Goal: Find specific page/section: Find specific page/section

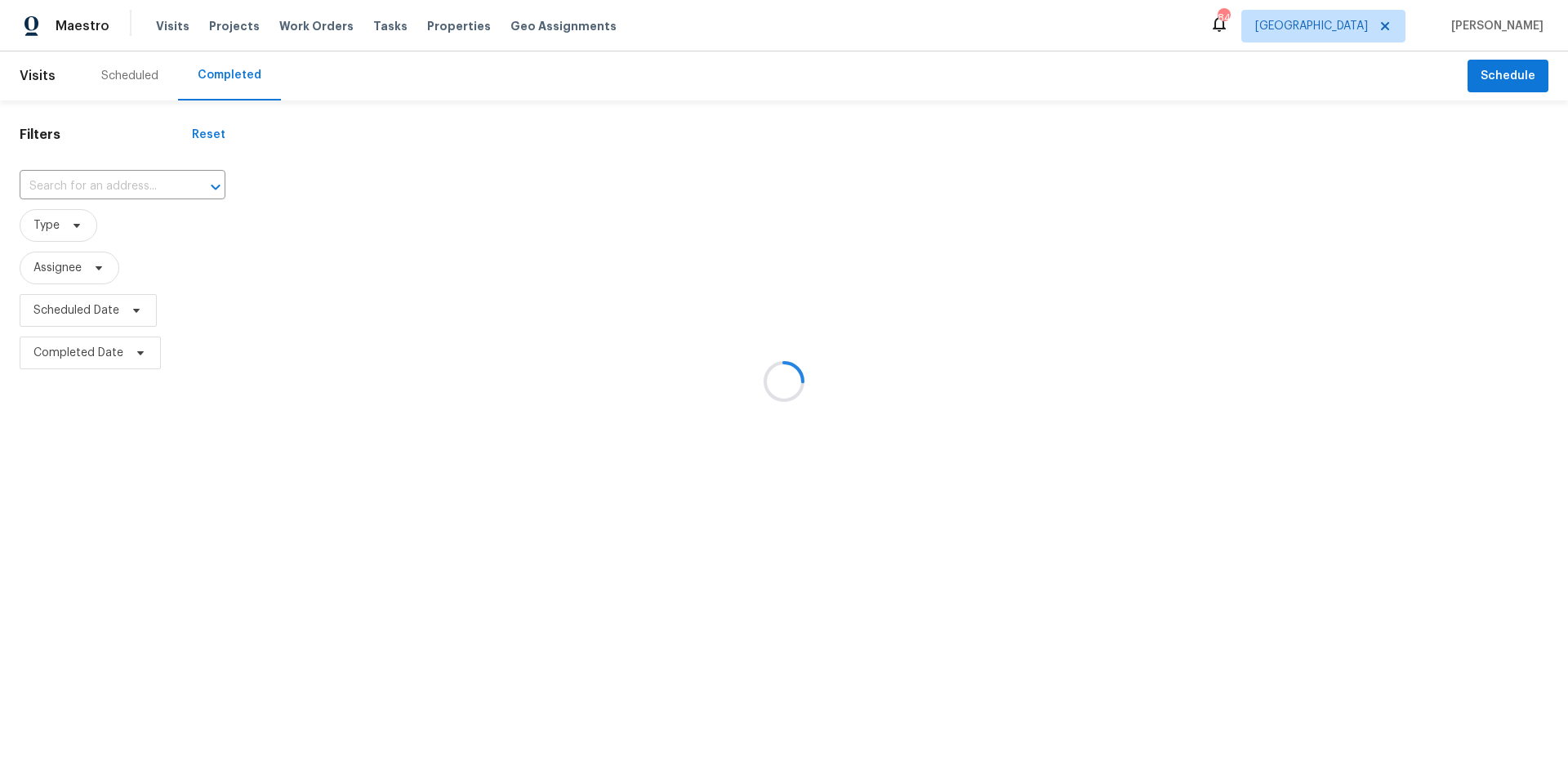
click at [1375, 31] on div at bounding box center [784, 381] width 1568 height 763
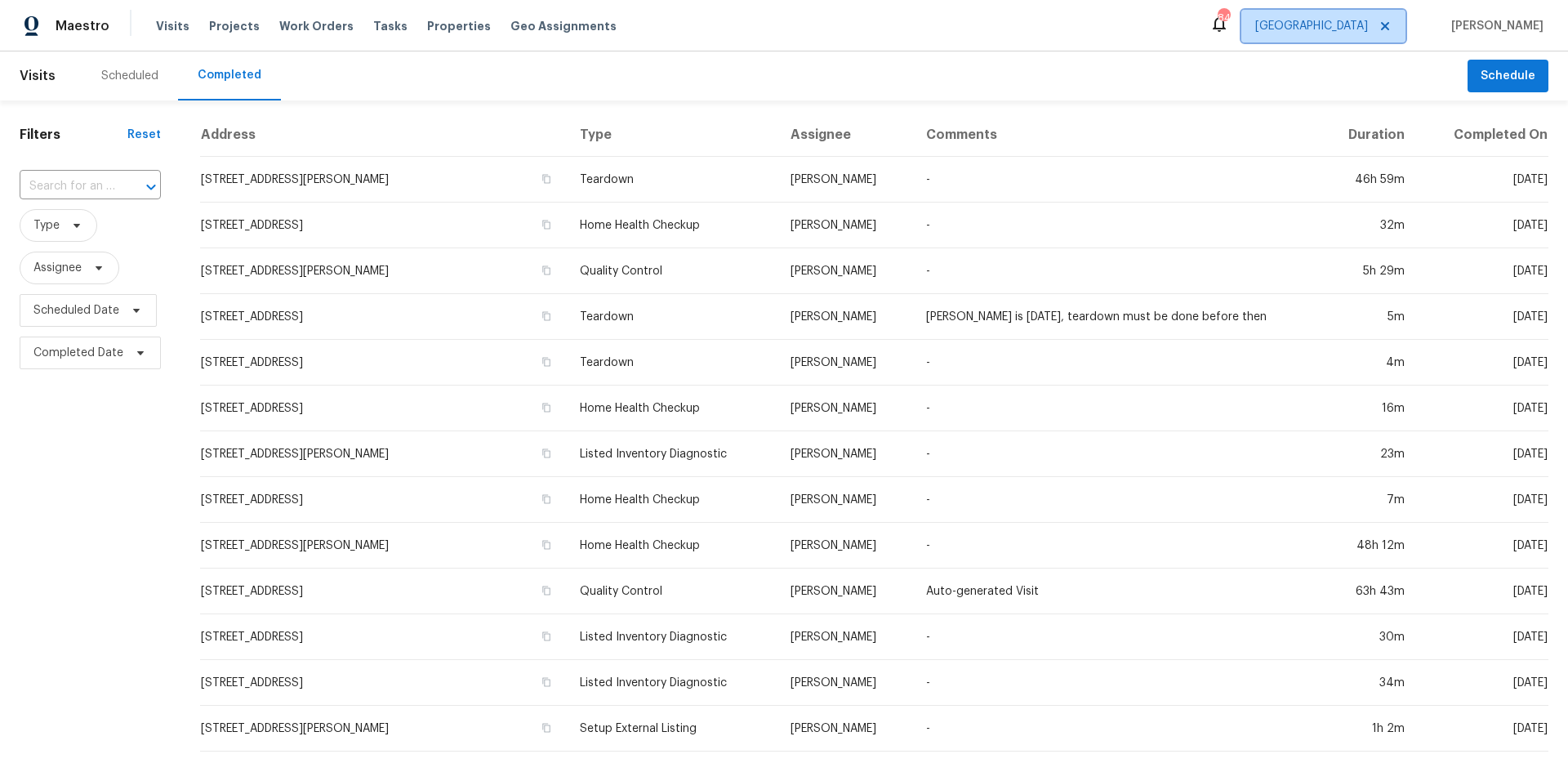
click at [1368, 31] on span "[GEOGRAPHIC_DATA]" at bounding box center [1311, 27] width 112 height 17
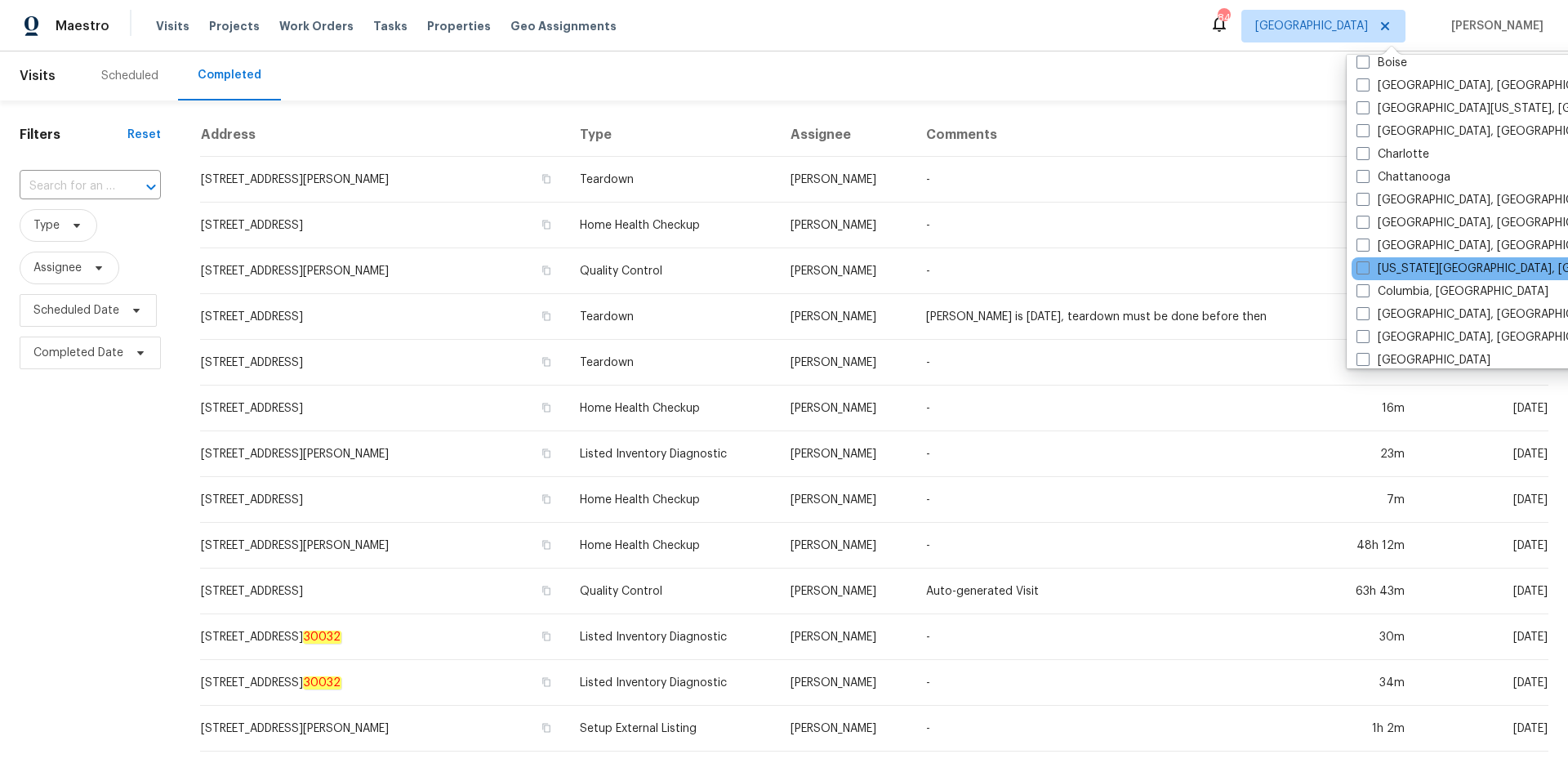
scroll to position [21, 0]
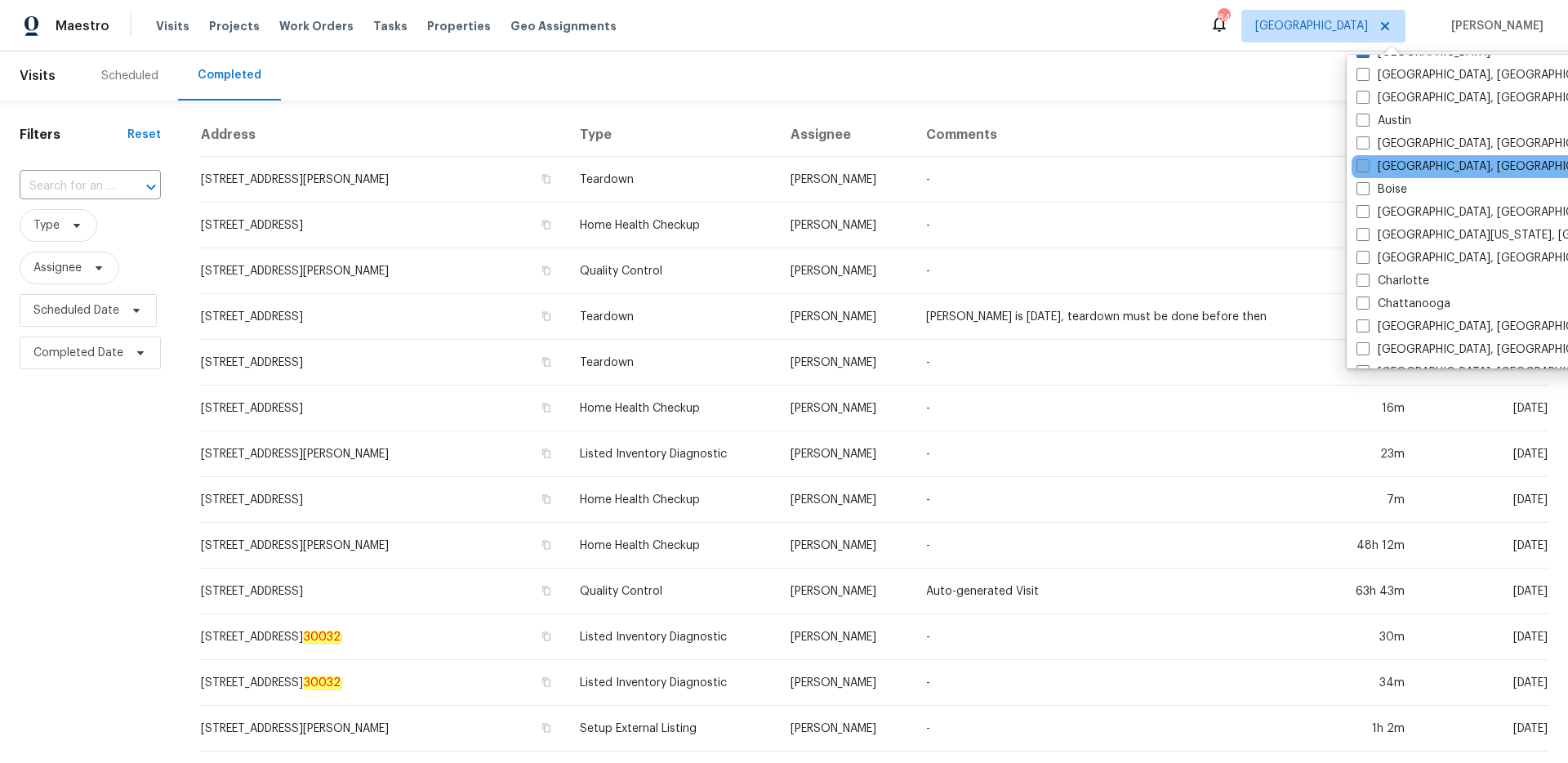
click at [1364, 164] on span at bounding box center [1363, 166] width 13 height 13
click at [1364, 164] on input "[GEOGRAPHIC_DATA], [GEOGRAPHIC_DATA]" at bounding box center [1362, 163] width 11 height 11
checkbox input "true"
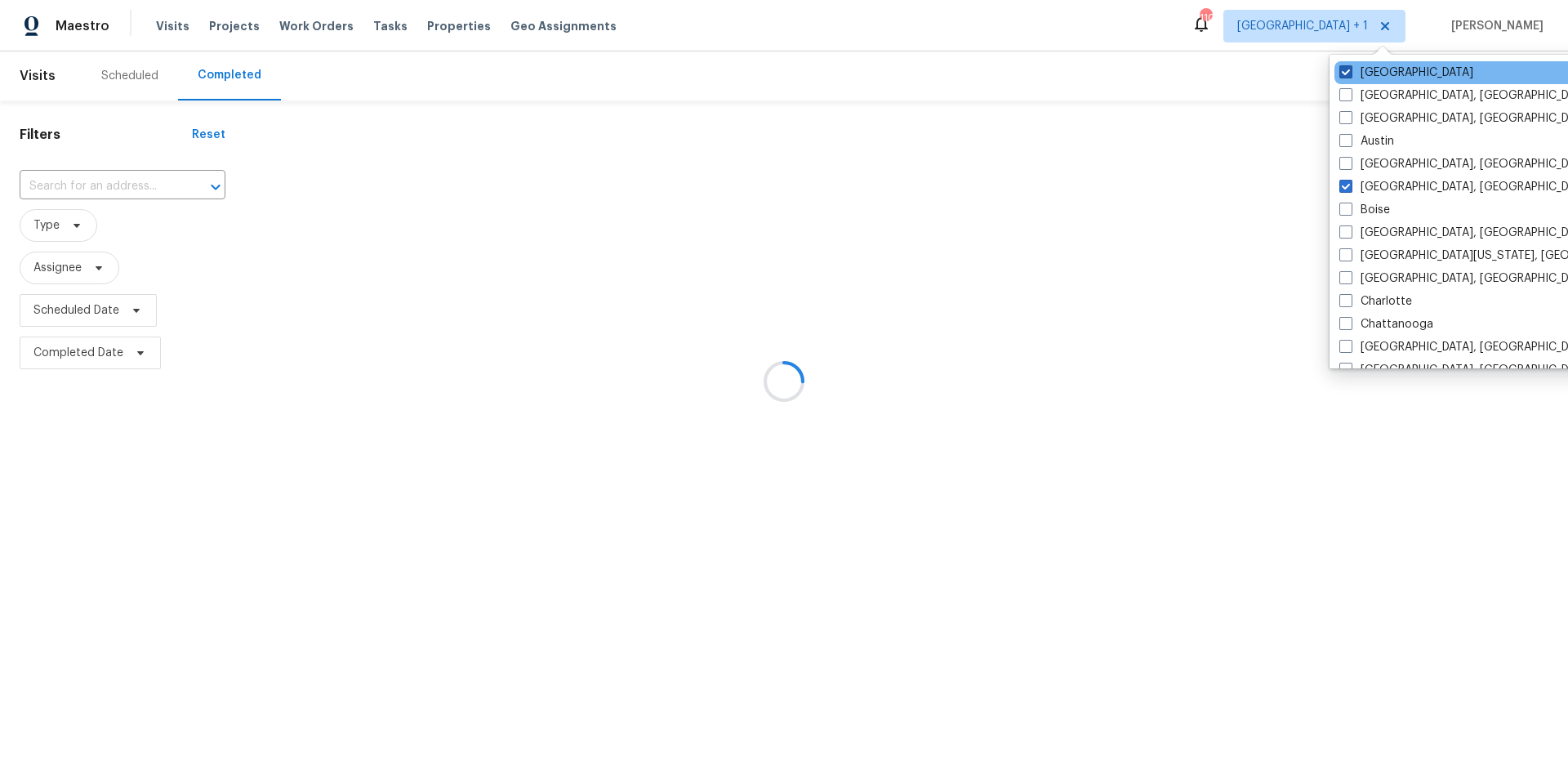
click at [1346, 72] on span at bounding box center [1346, 72] width 13 height 13
click at [1346, 72] on input "[GEOGRAPHIC_DATA]" at bounding box center [1344, 70] width 11 height 11
checkbox input "false"
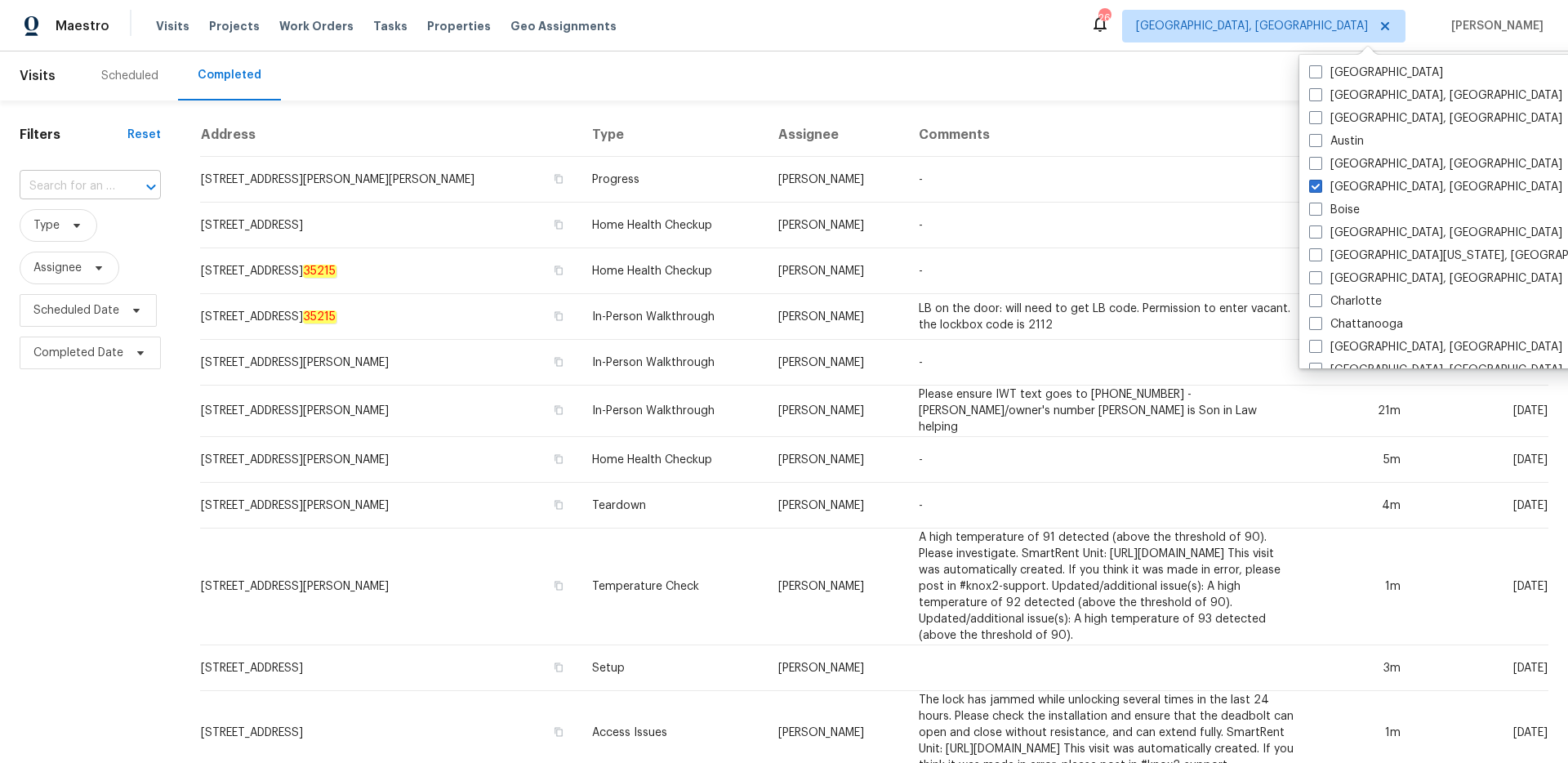
click at [84, 187] on input "text" at bounding box center [67, 186] width 96 height 25
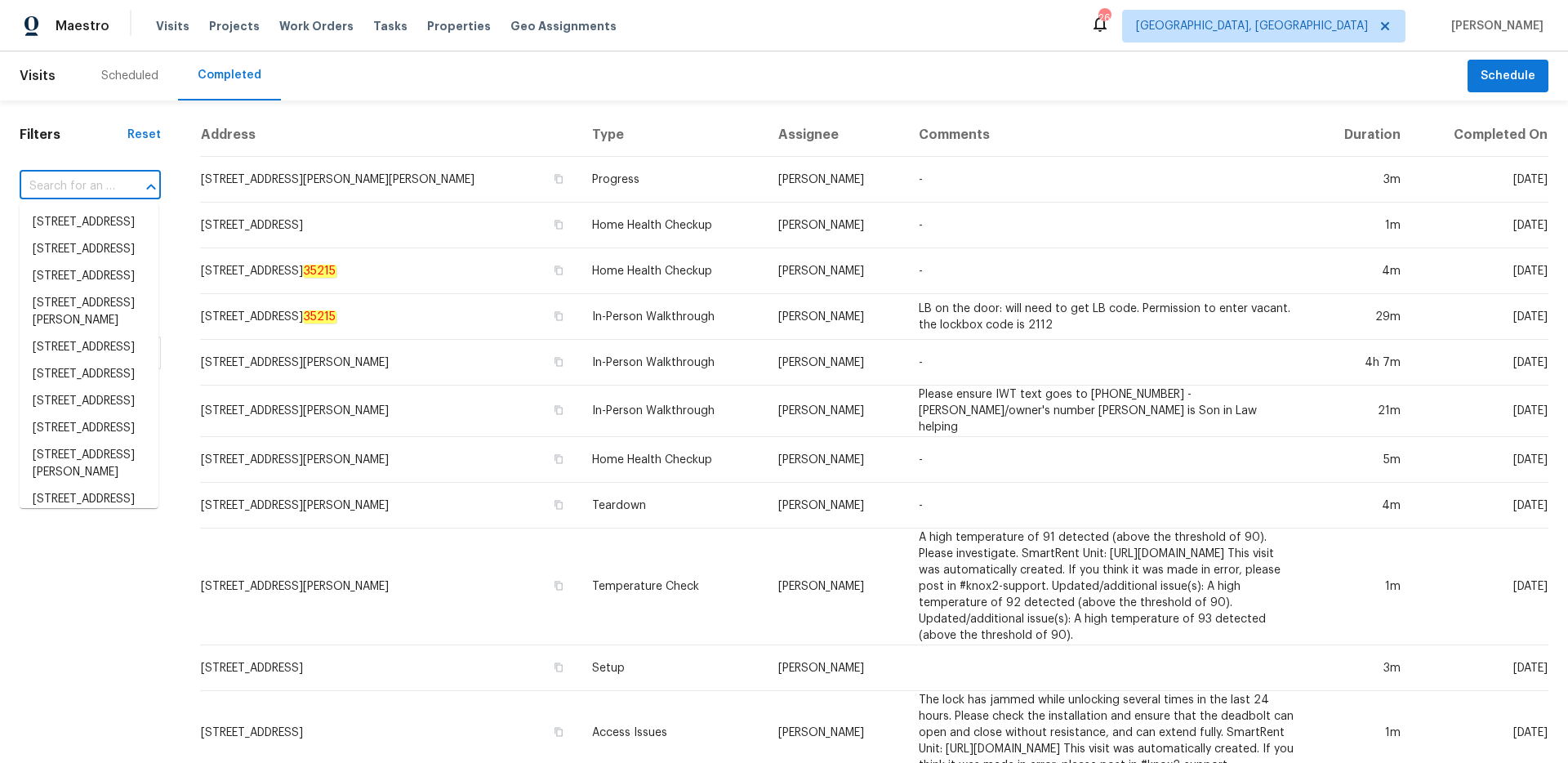
paste input "[STREET_ADDRESS]"
type input "[STREET_ADDRESS]"
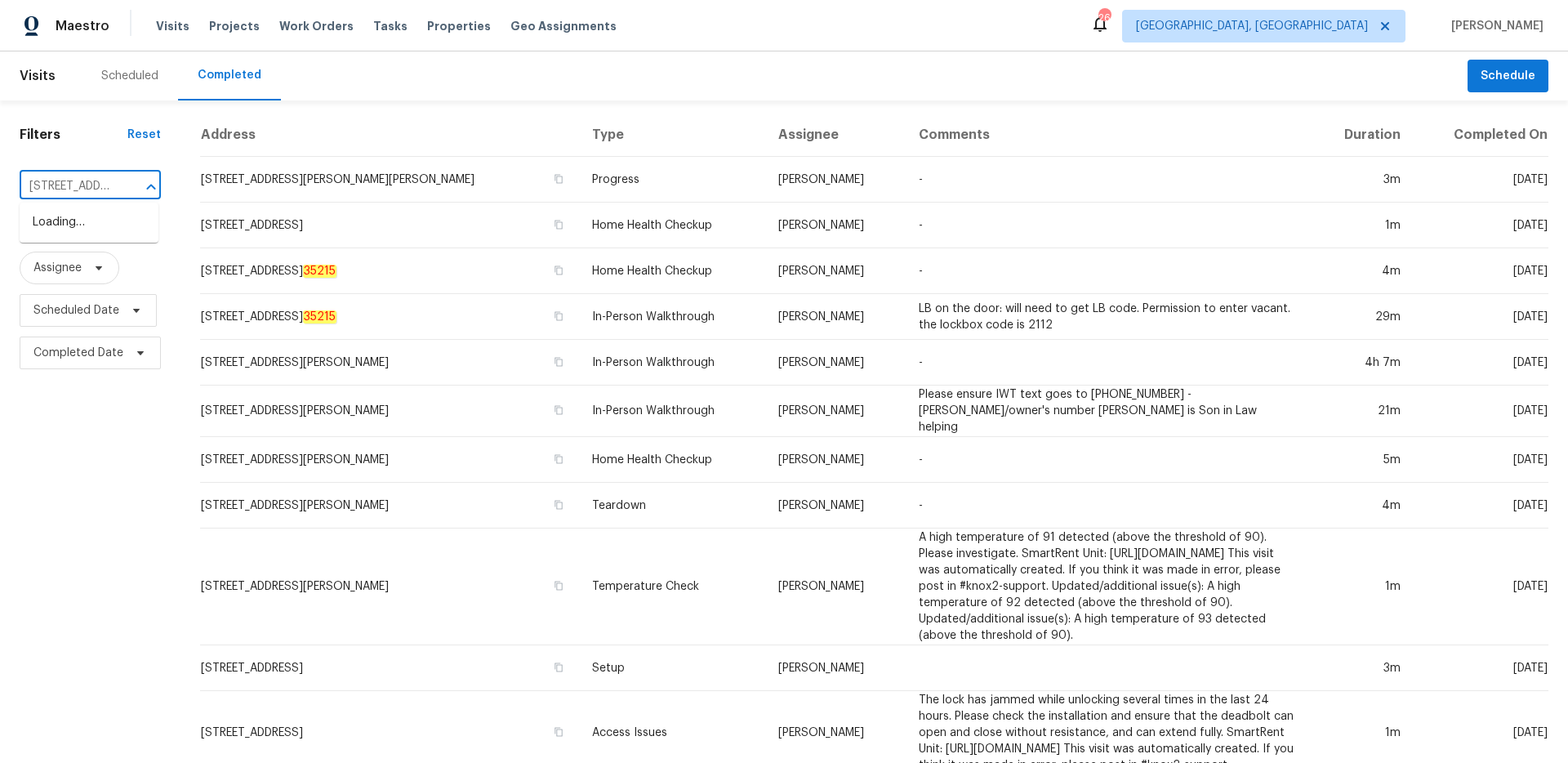
scroll to position [0, 35]
click at [86, 232] on li "[STREET_ADDRESS]" at bounding box center [89, 222] width 139 height 27
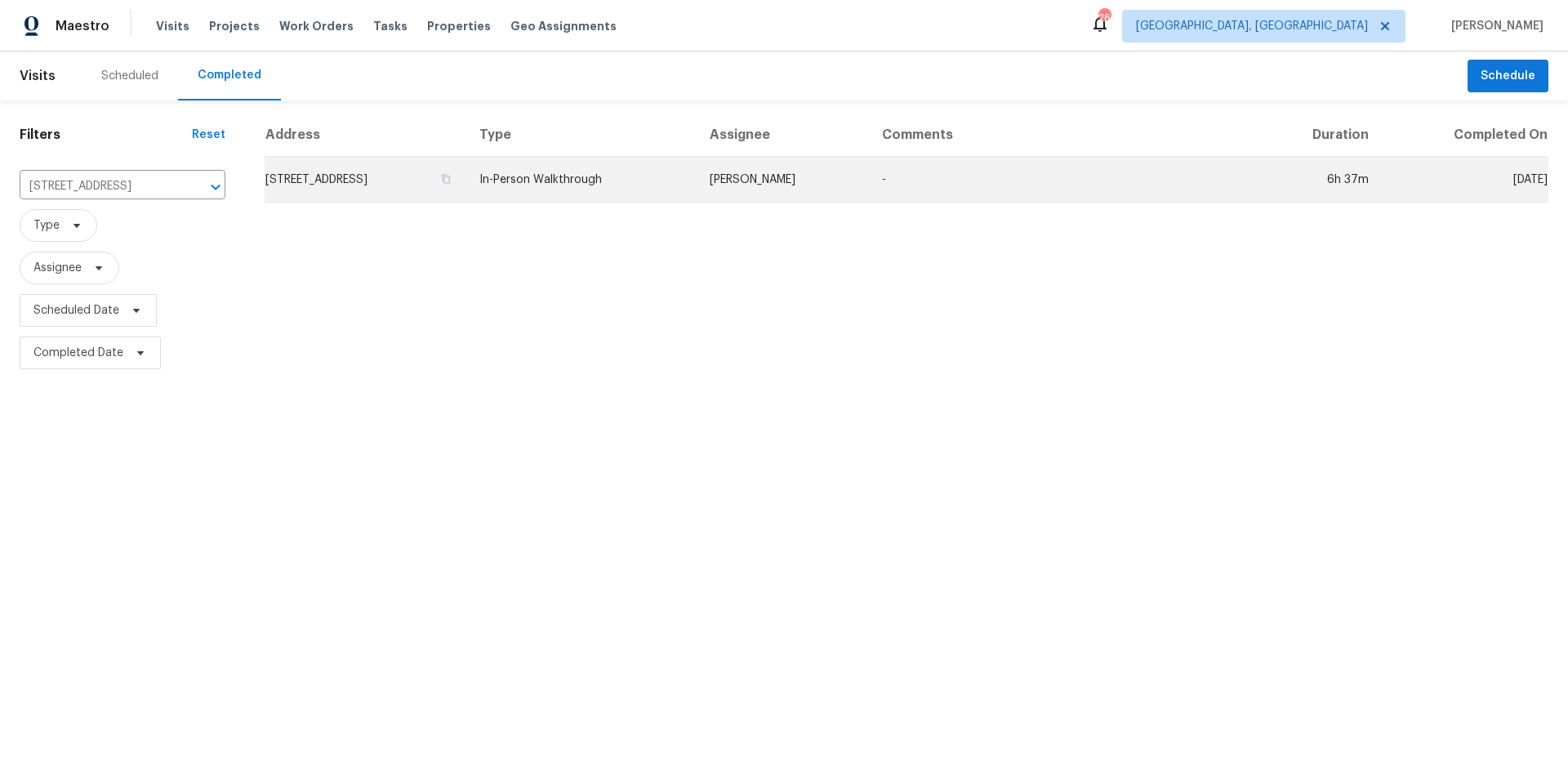
click at [696, 176] on td "In-Person Walkthrough" at bounding box center [581, 179] width 230 height 46
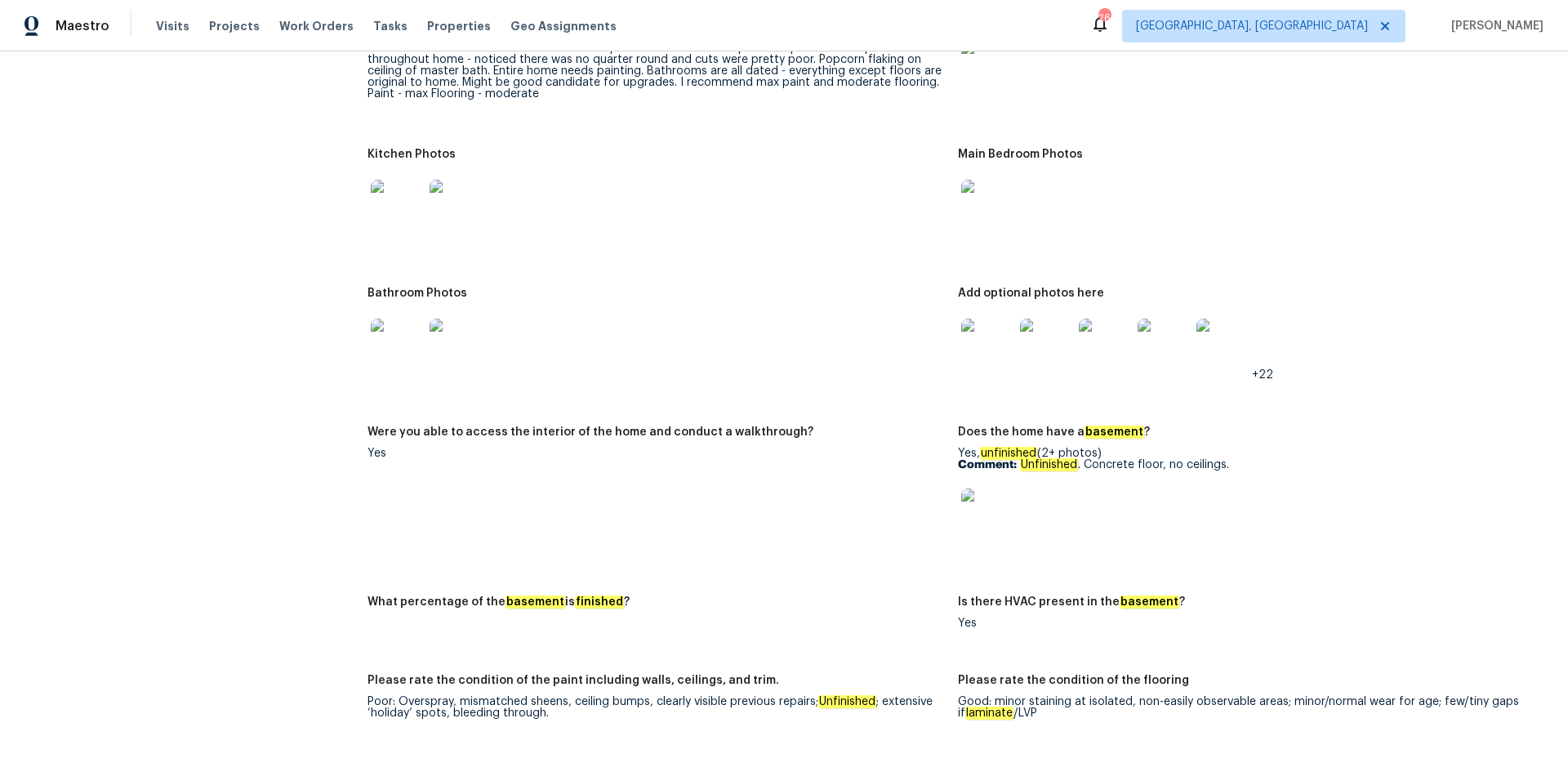
scroll to position [1844, 0]
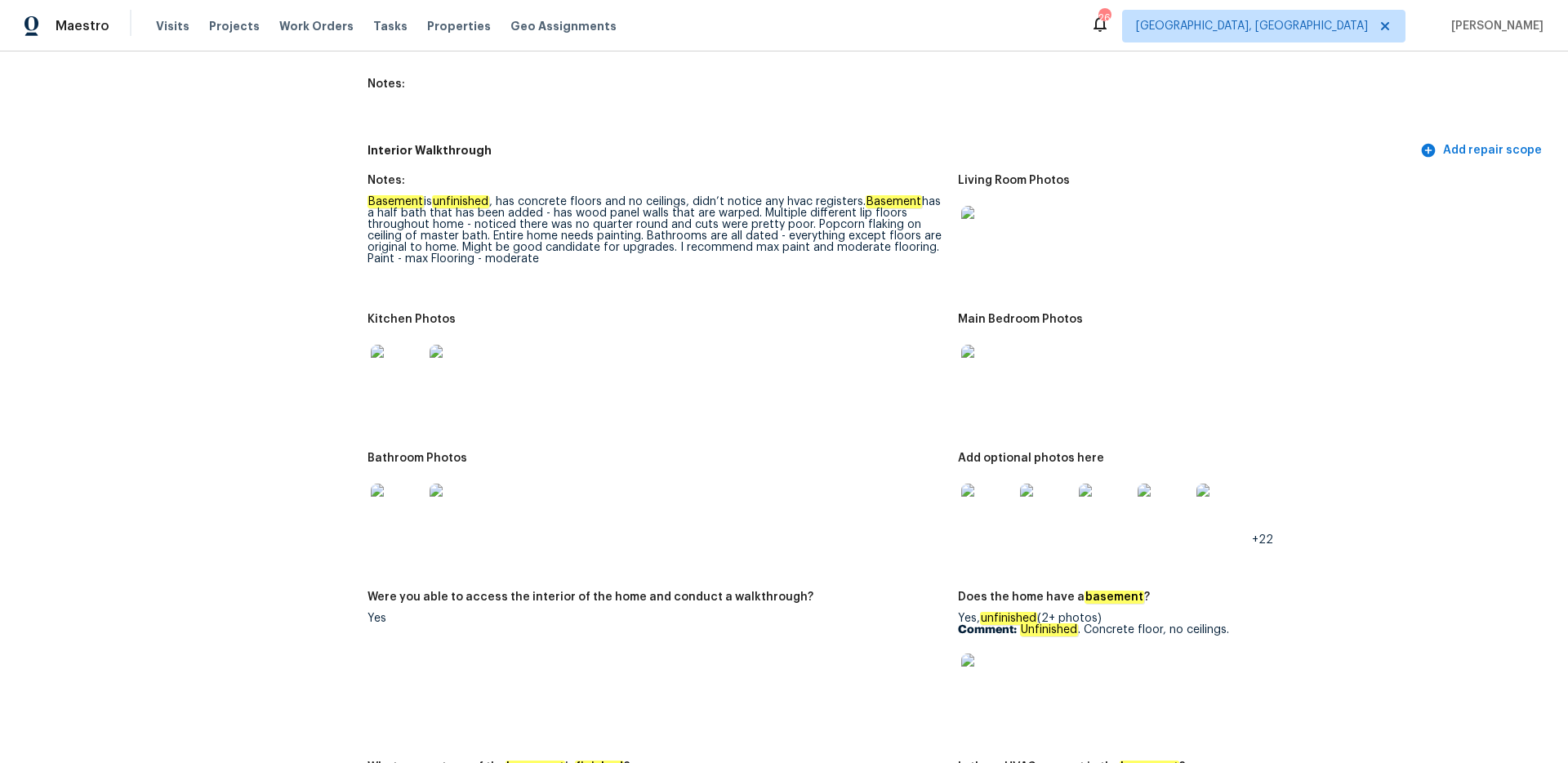
click at [986, 658] on img at bounding box center [987, 679] width 52 height 52
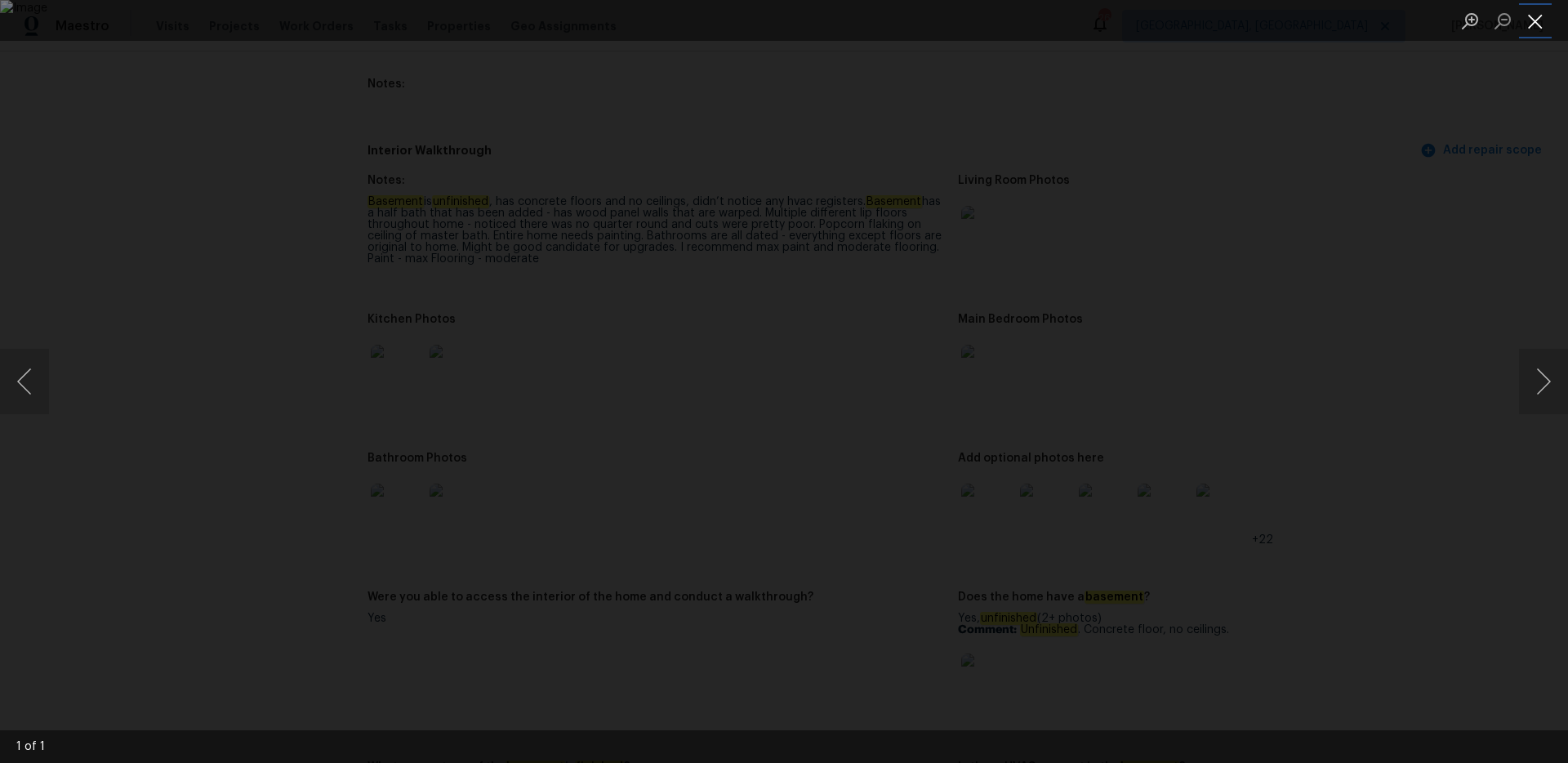
click at [1535, 32] on button "Close lightbox" at bounding box center [1535, 21] width 32 height 28
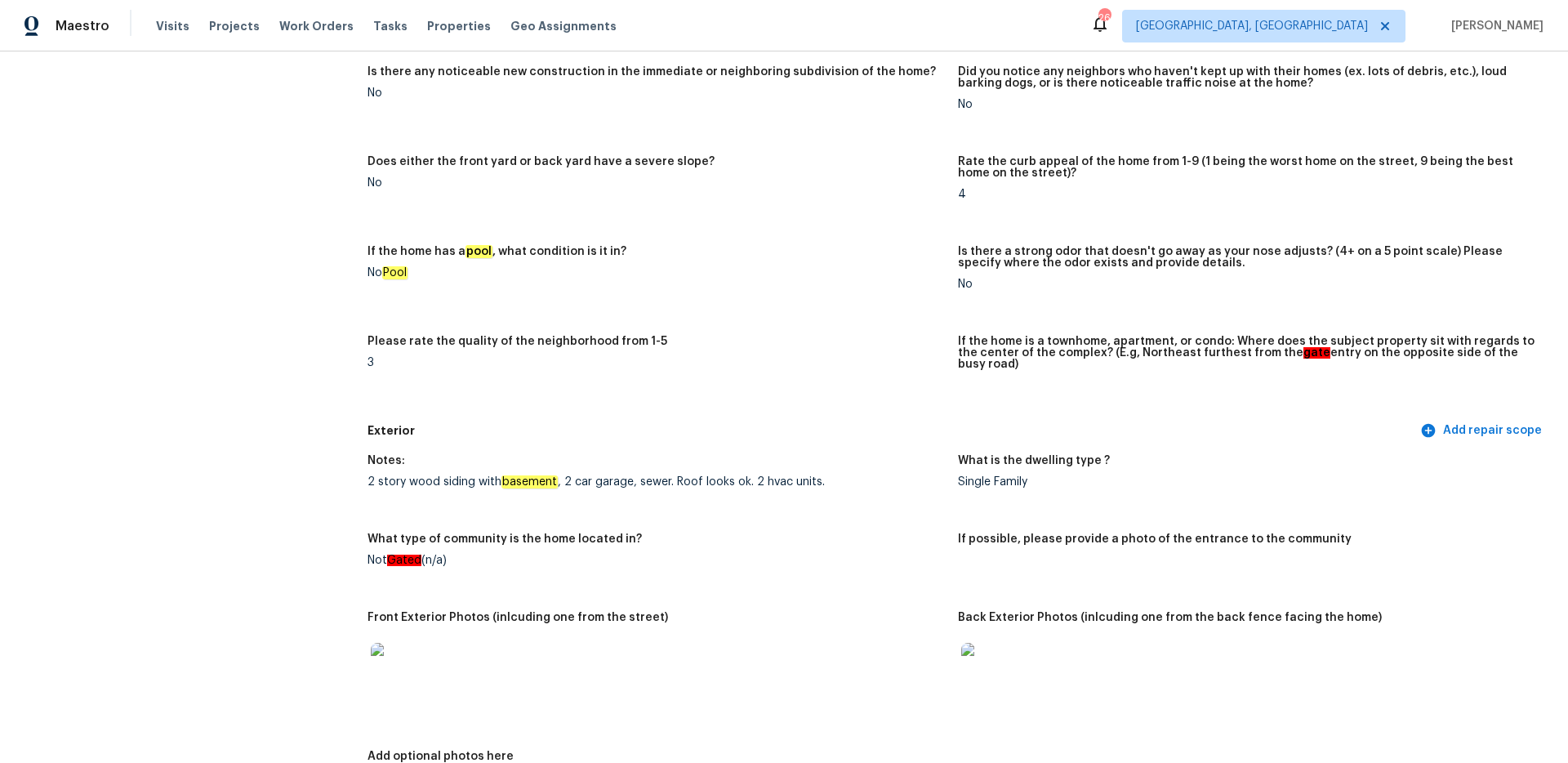
scroll to position [225, 0]
click at [990, 646] on img at bounding box center [987, 667] width 52 height 52
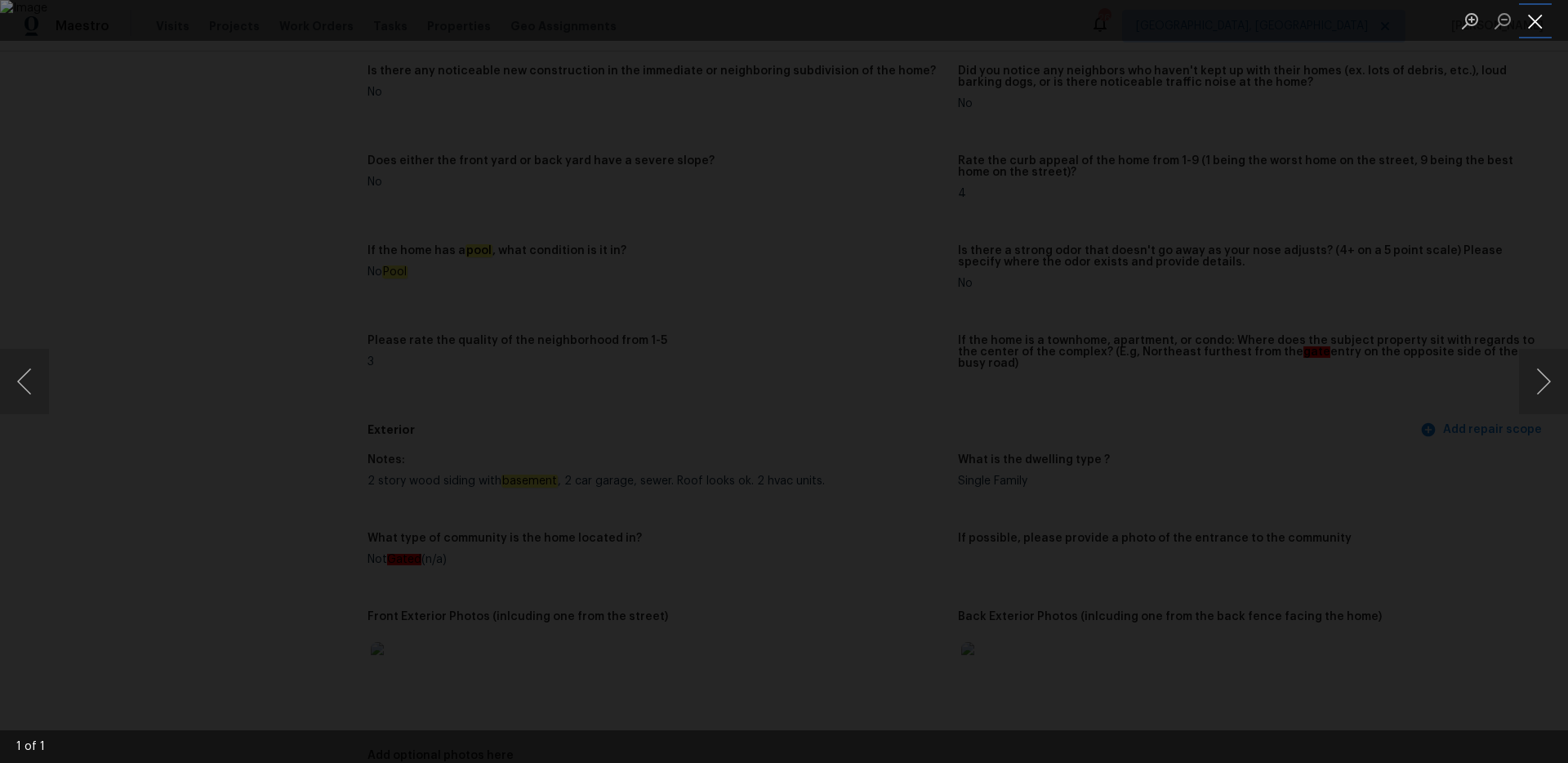
click at [1539, 25] on button "Close lightbox" at bounding box center [1535, 21] width 32 height 28
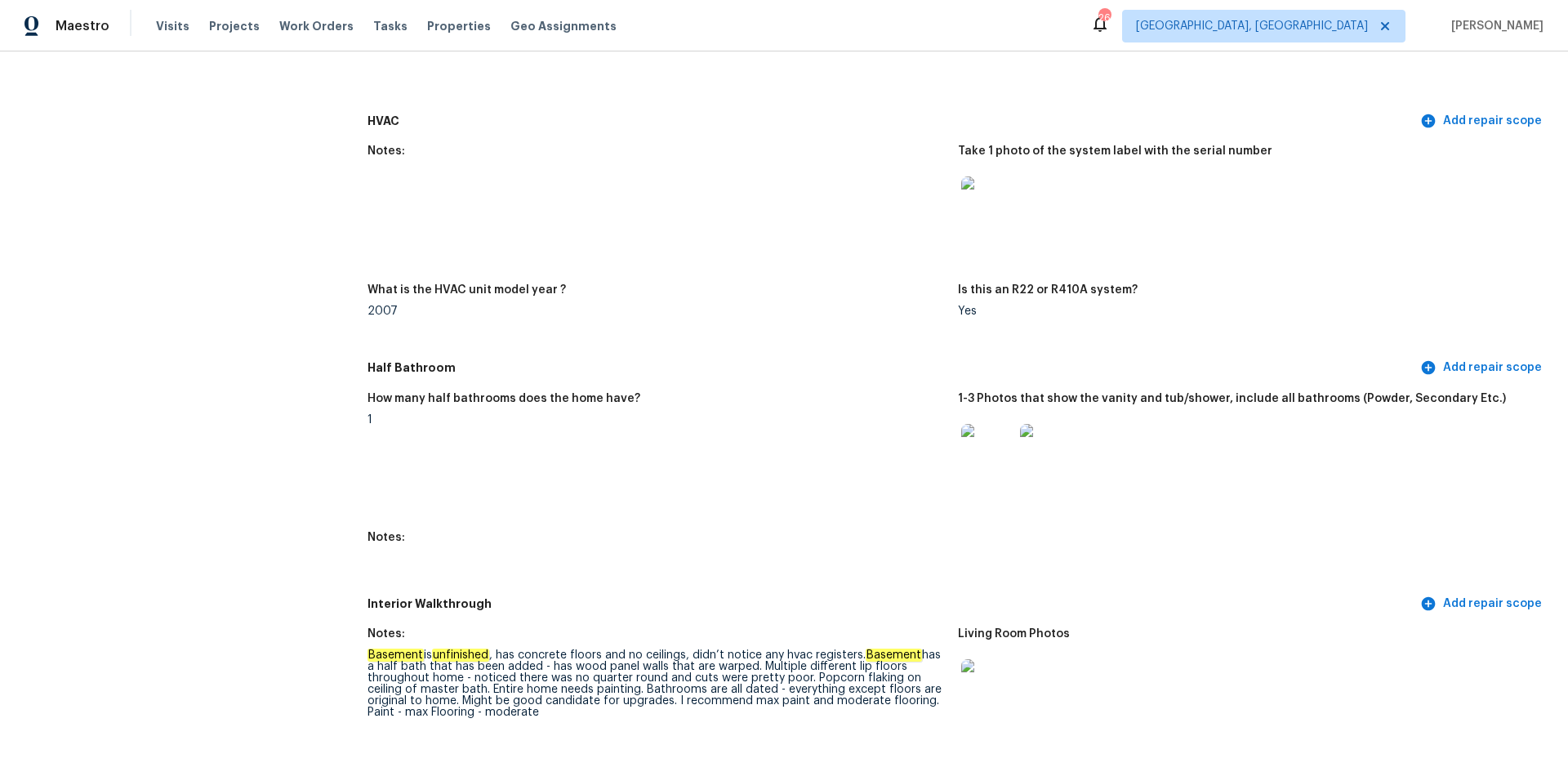
scroll to position [1579, 0]
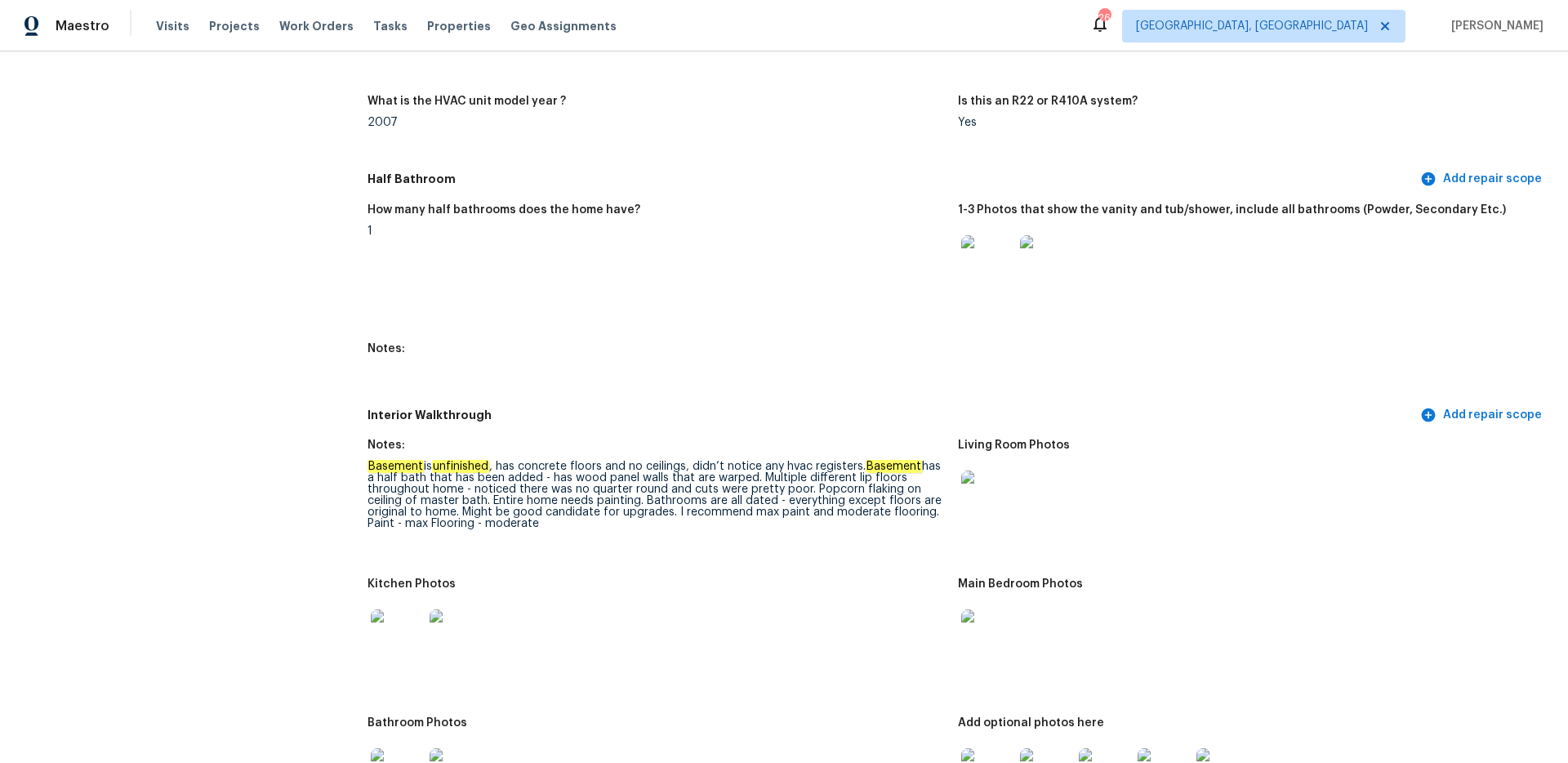
click at [990, 255] on img at bounding box center [987, 261] width 52 height 52
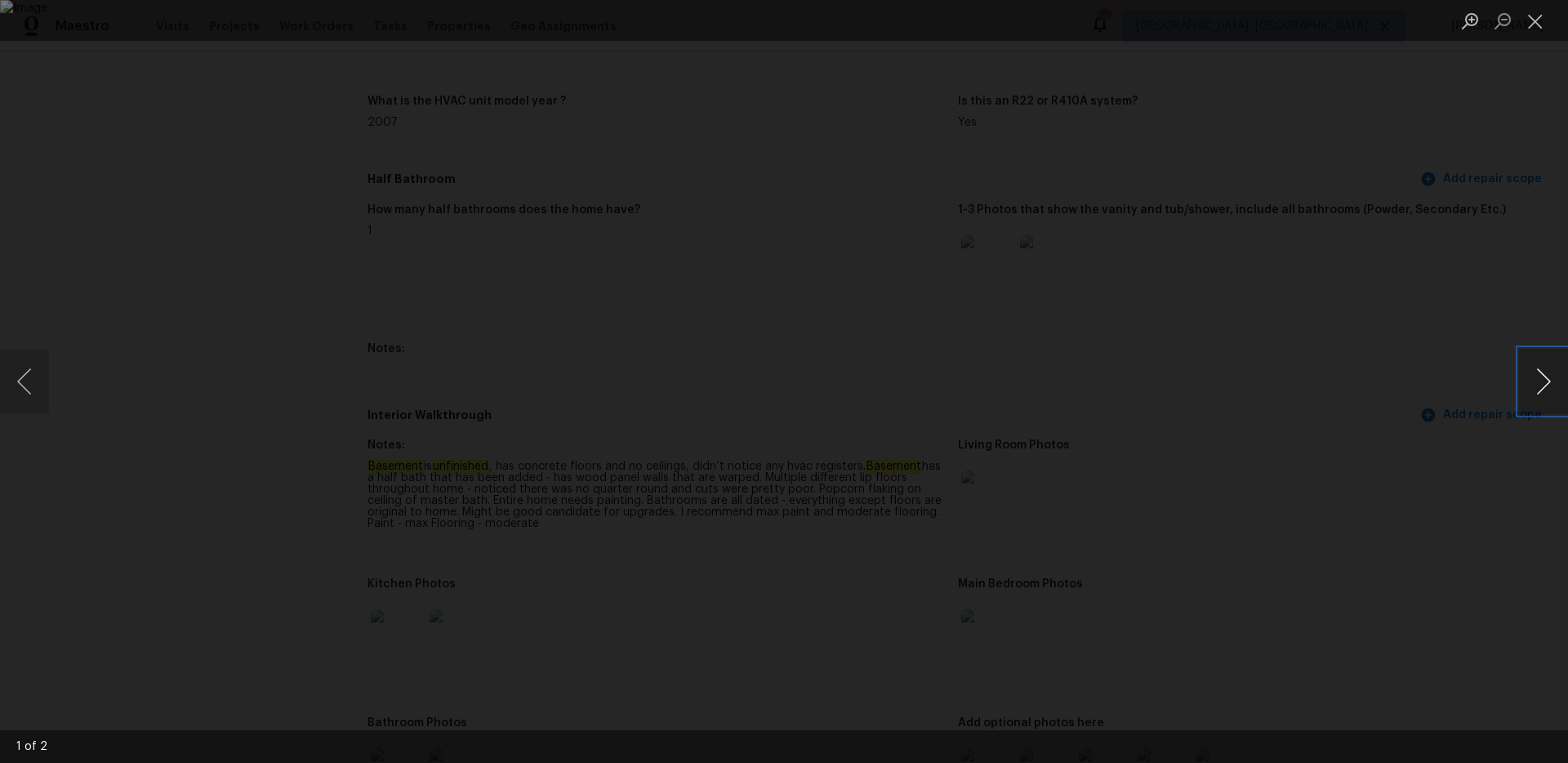
click at [1553, 389] on button "Next image" at bounding box center [1543, 381] width 49 height 66
click at [1546, 14] on button "Close lightbox" at bounding box center [1535, 21] width 32 height 28
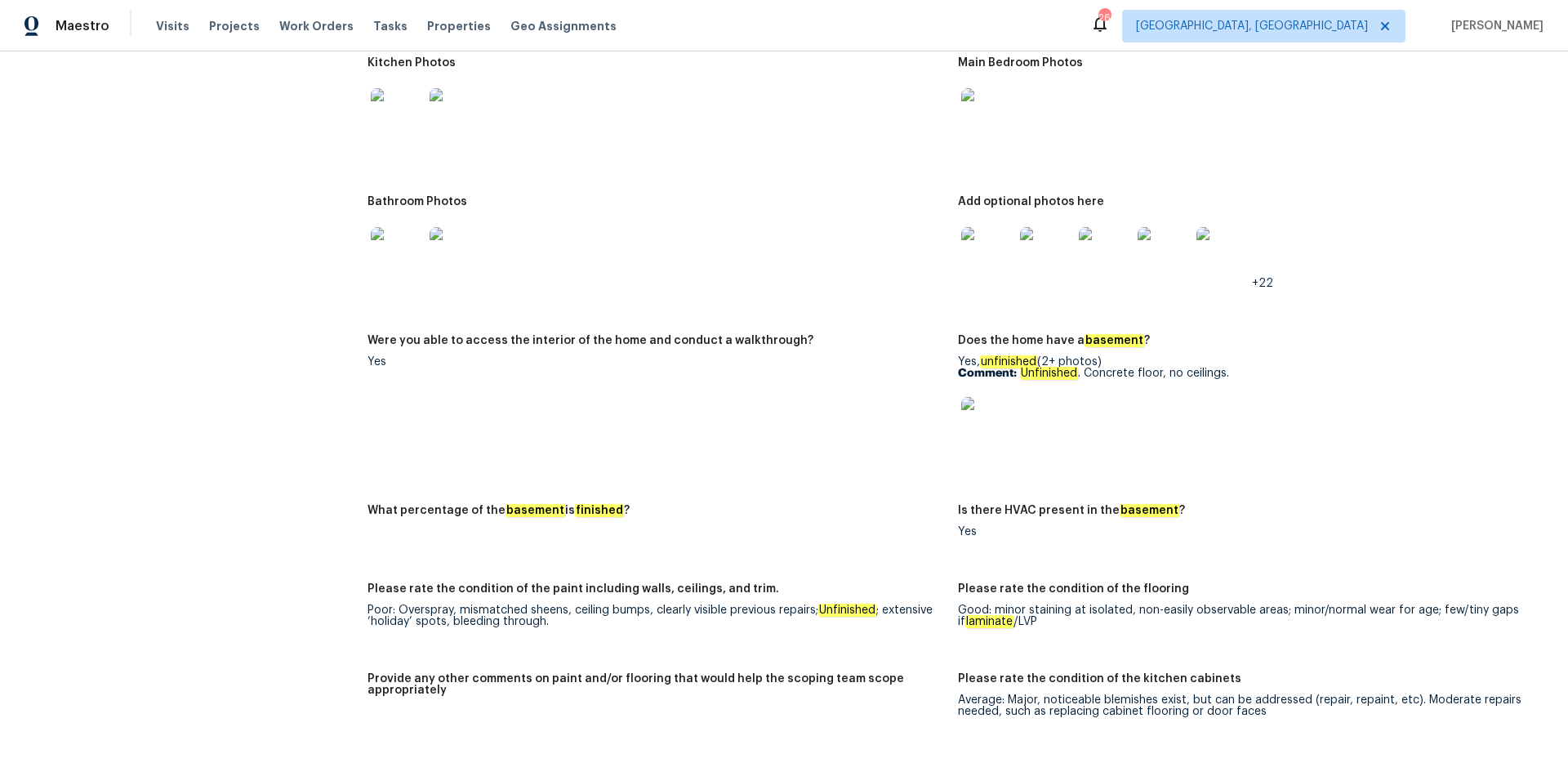
scroll to position [1937, 0]
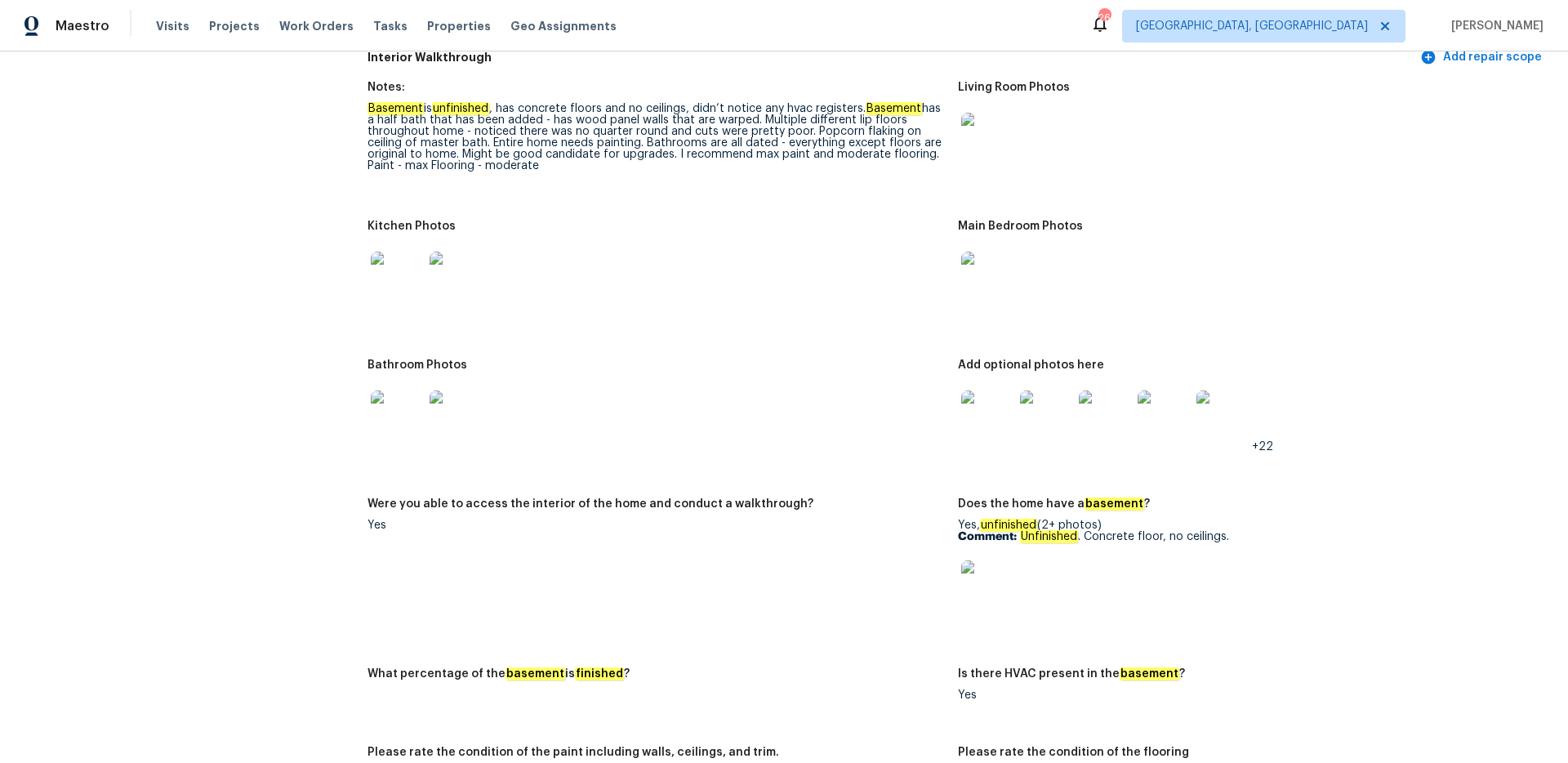
click at [408, 421] on img at bounding box center [397, 416] width 52 height 52
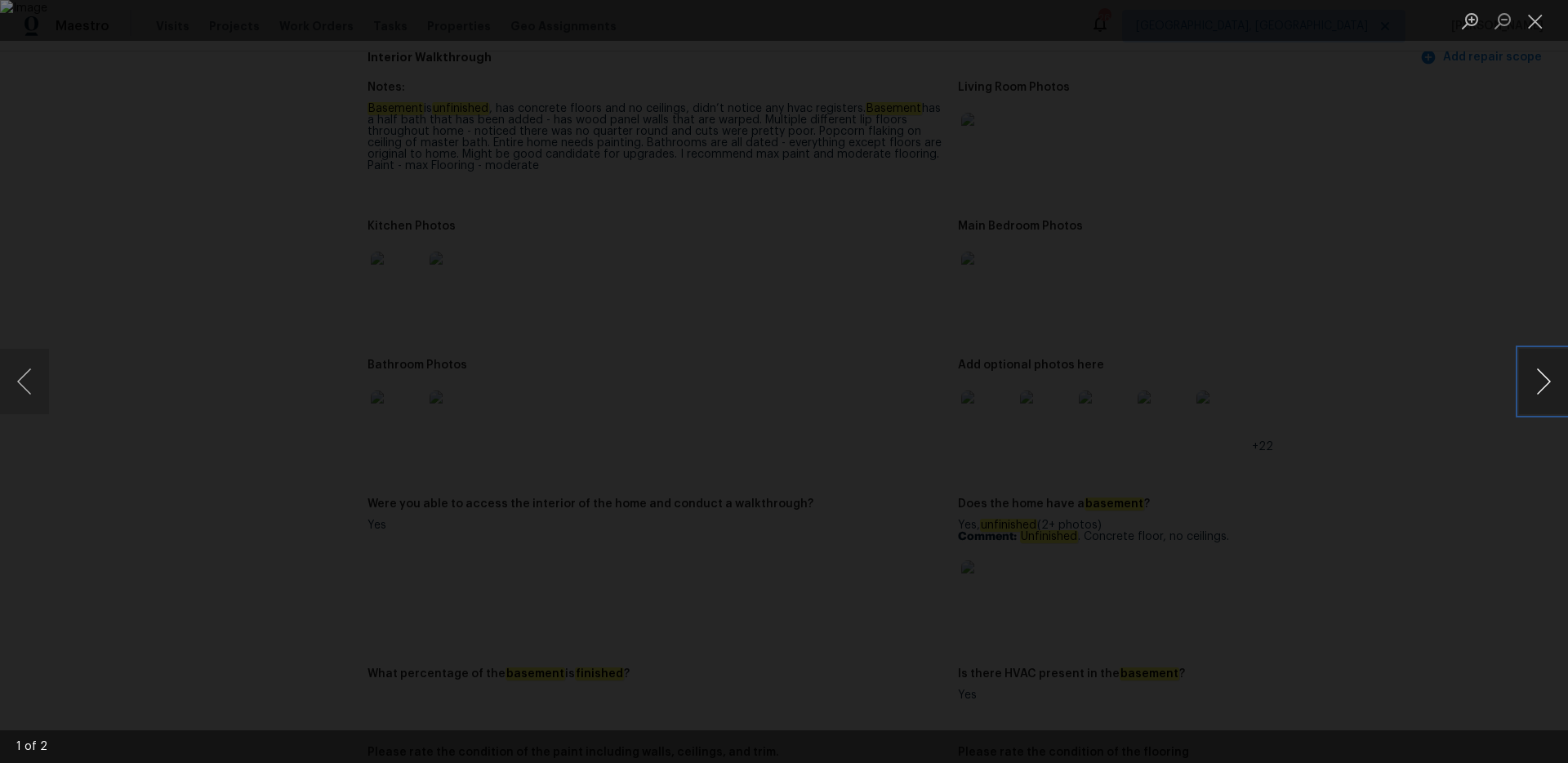
click at [1529, 394] on button "Next image" at bounding box center [1543, 381] width 49 height 66
click at [1535, 32] on button "Close lightbox" at bounding box center [1535, 21] width 32 height 28
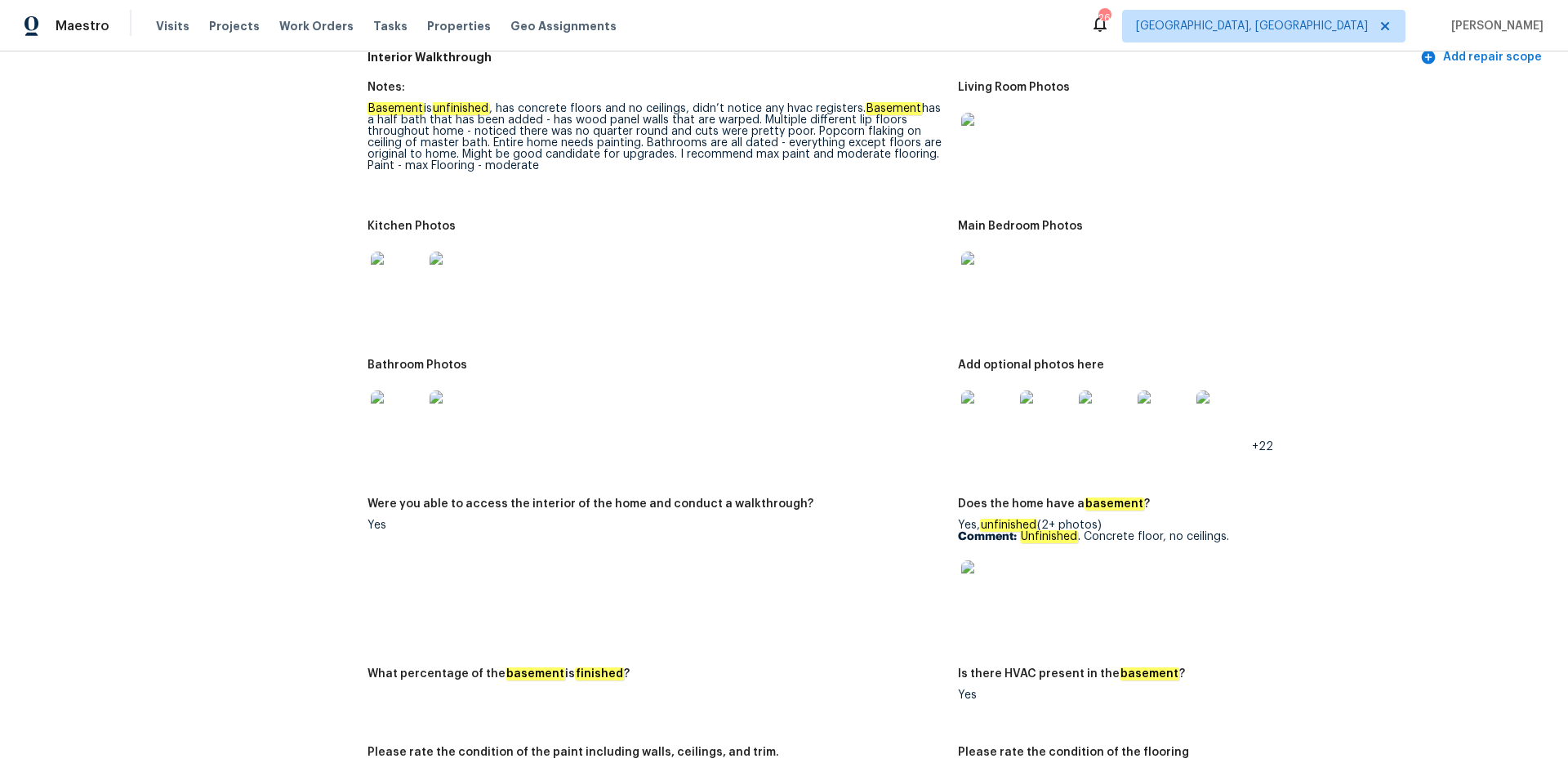
click at [974, 423] on img at bounding box center [987, 416] width 52 height 52
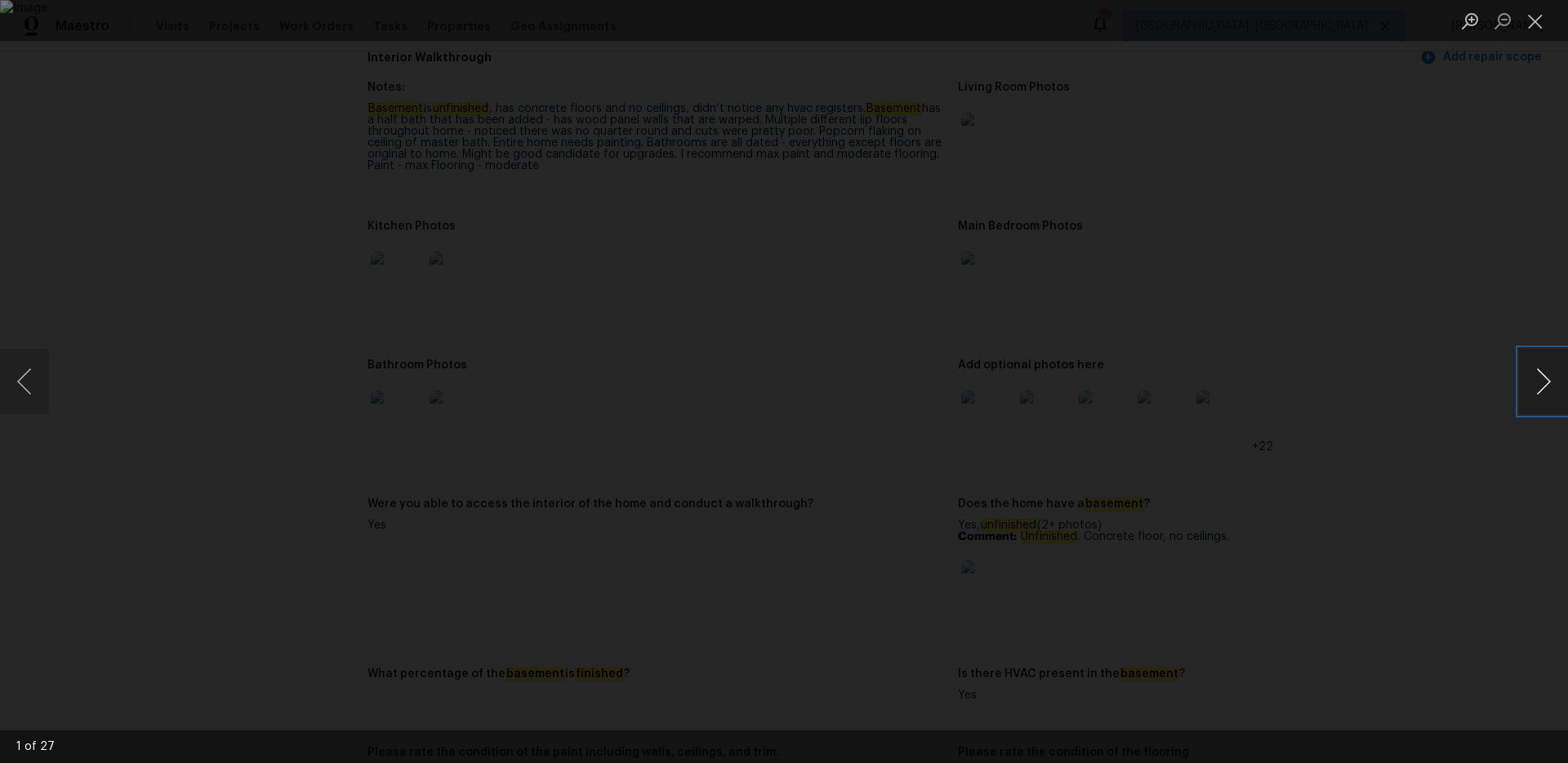
click at [1536, 380] on button "Next image" at bounding box center [1543, 381] width 49 height 66
click at [1541, 27] on button "Close lightbox" at bounding box center [1535, 21] width 32 height 28
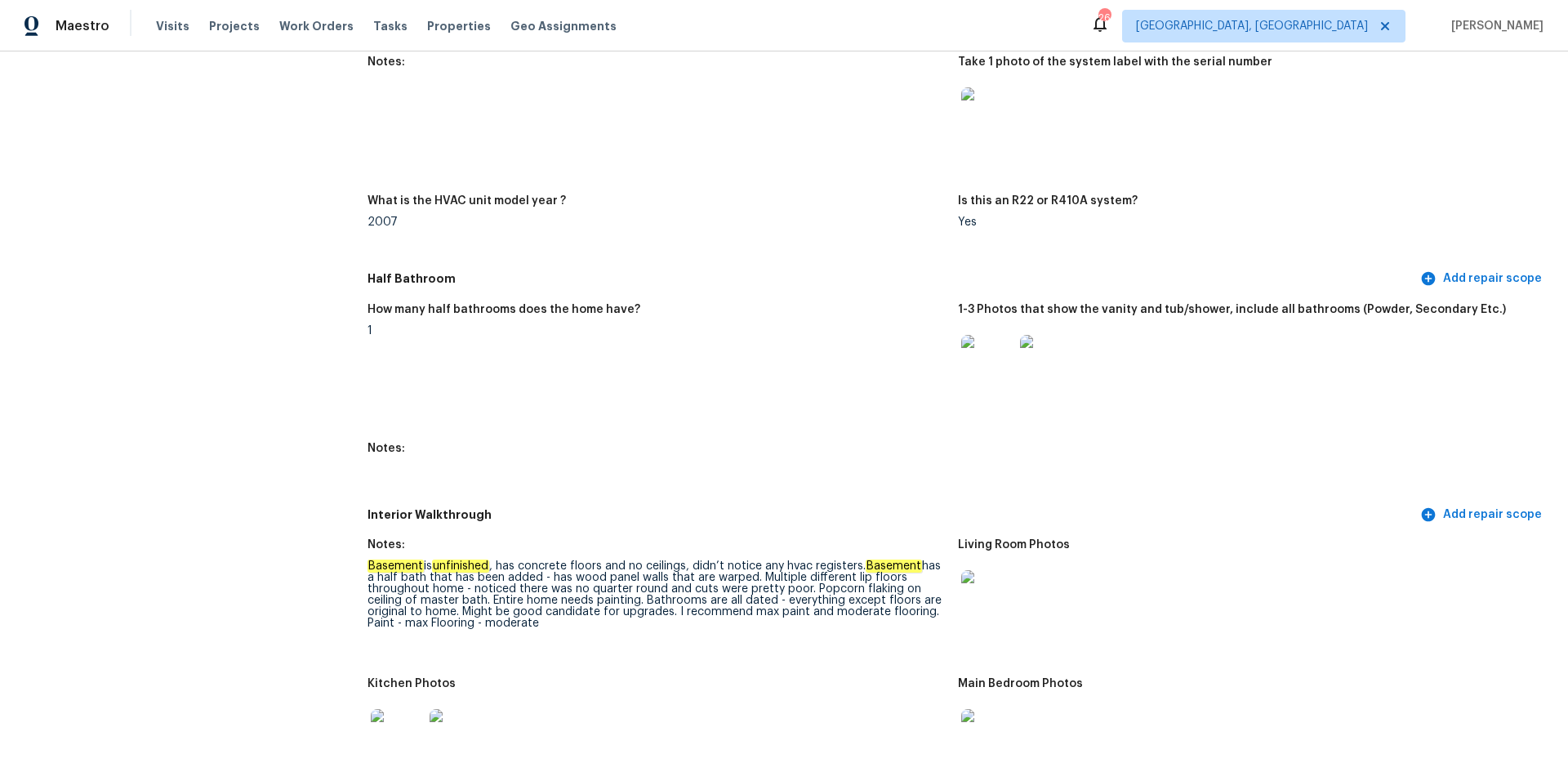
scroll to position [1356, 0]
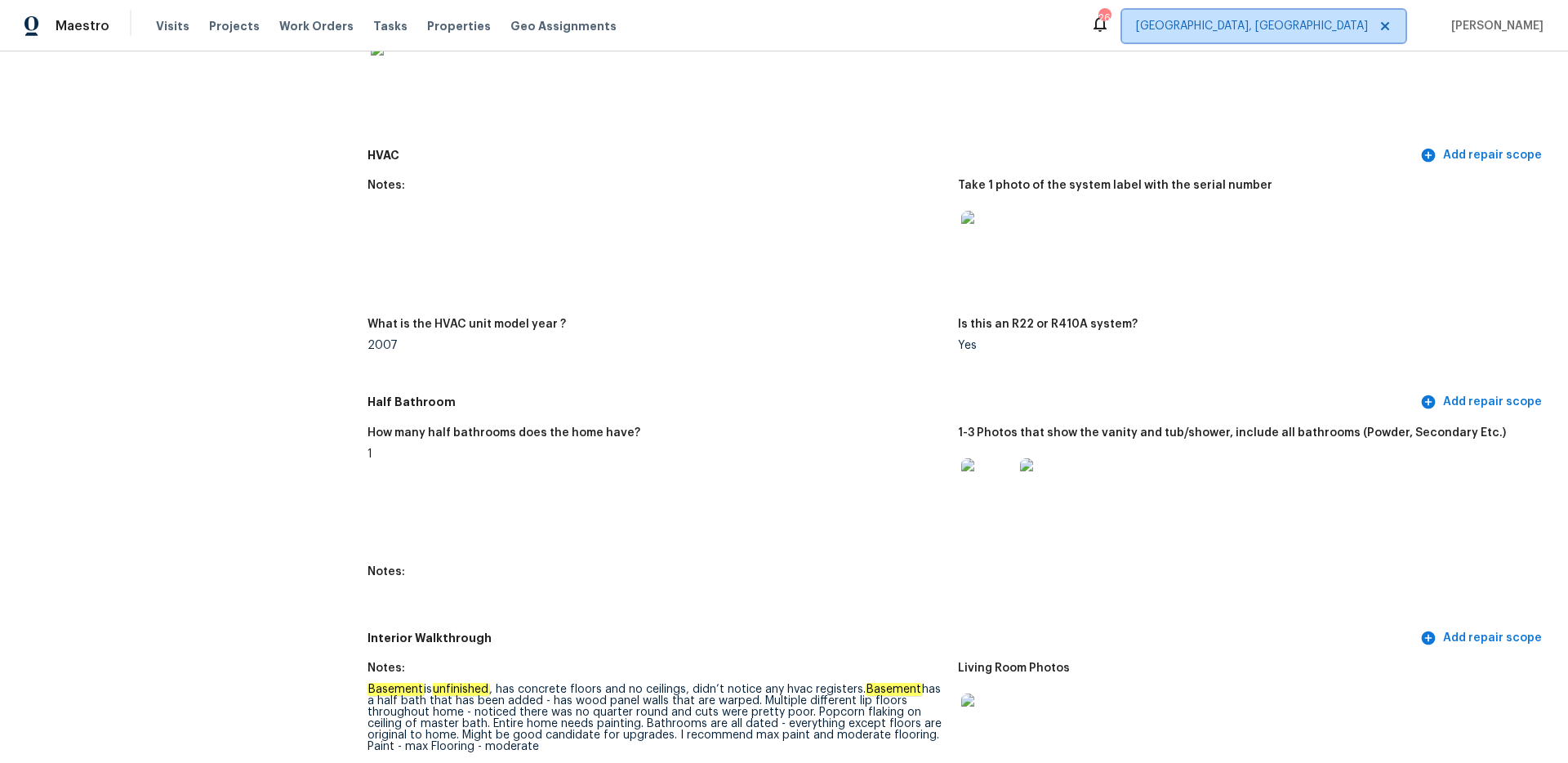
click at [1350, 35] on span "[GEOGRAPHIC_DATA], [GEOGRAPHIC_DATA]" at bounding box center [1263, 26] width 284 height 32
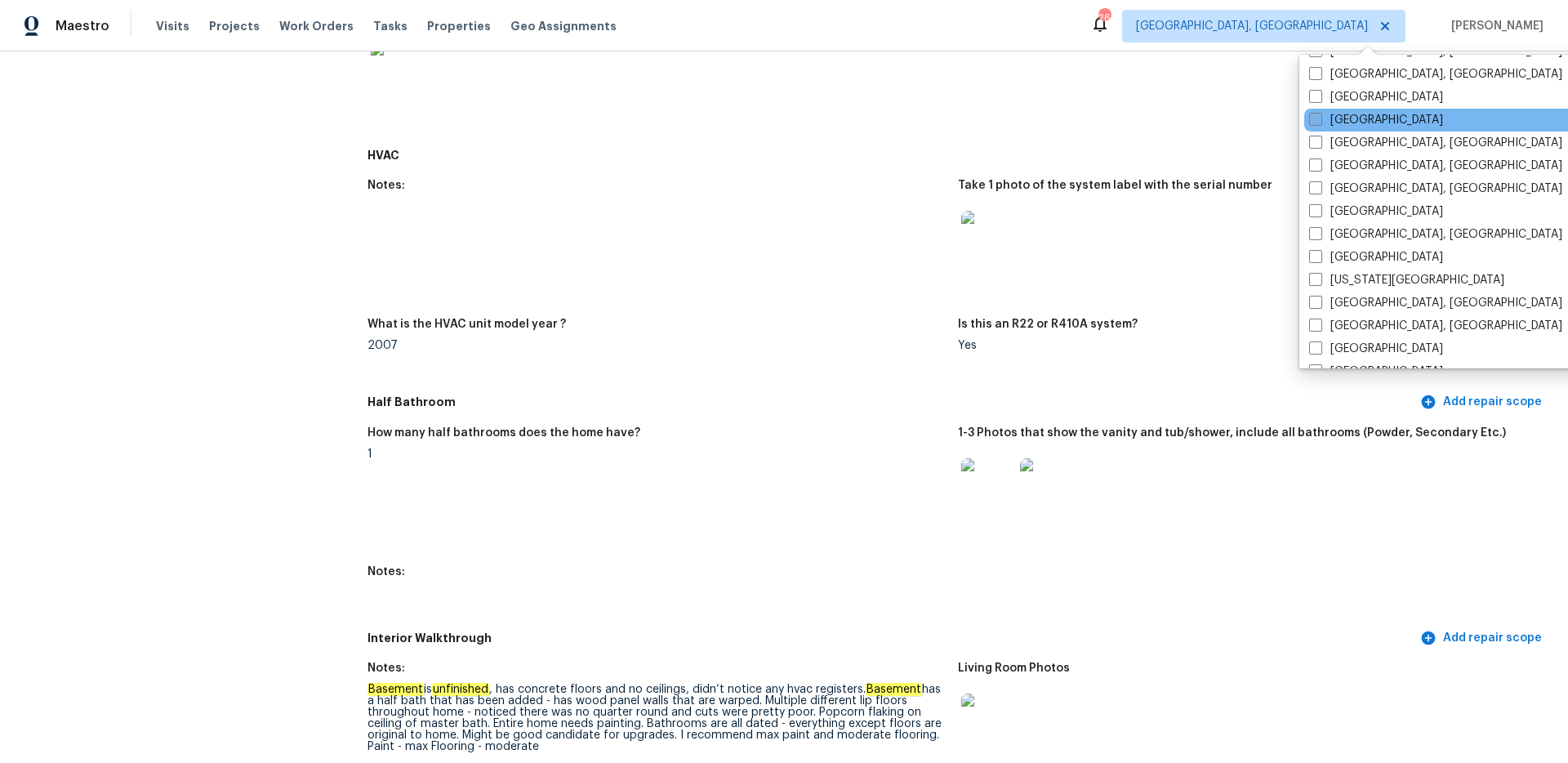
scroll to position [502, 0]
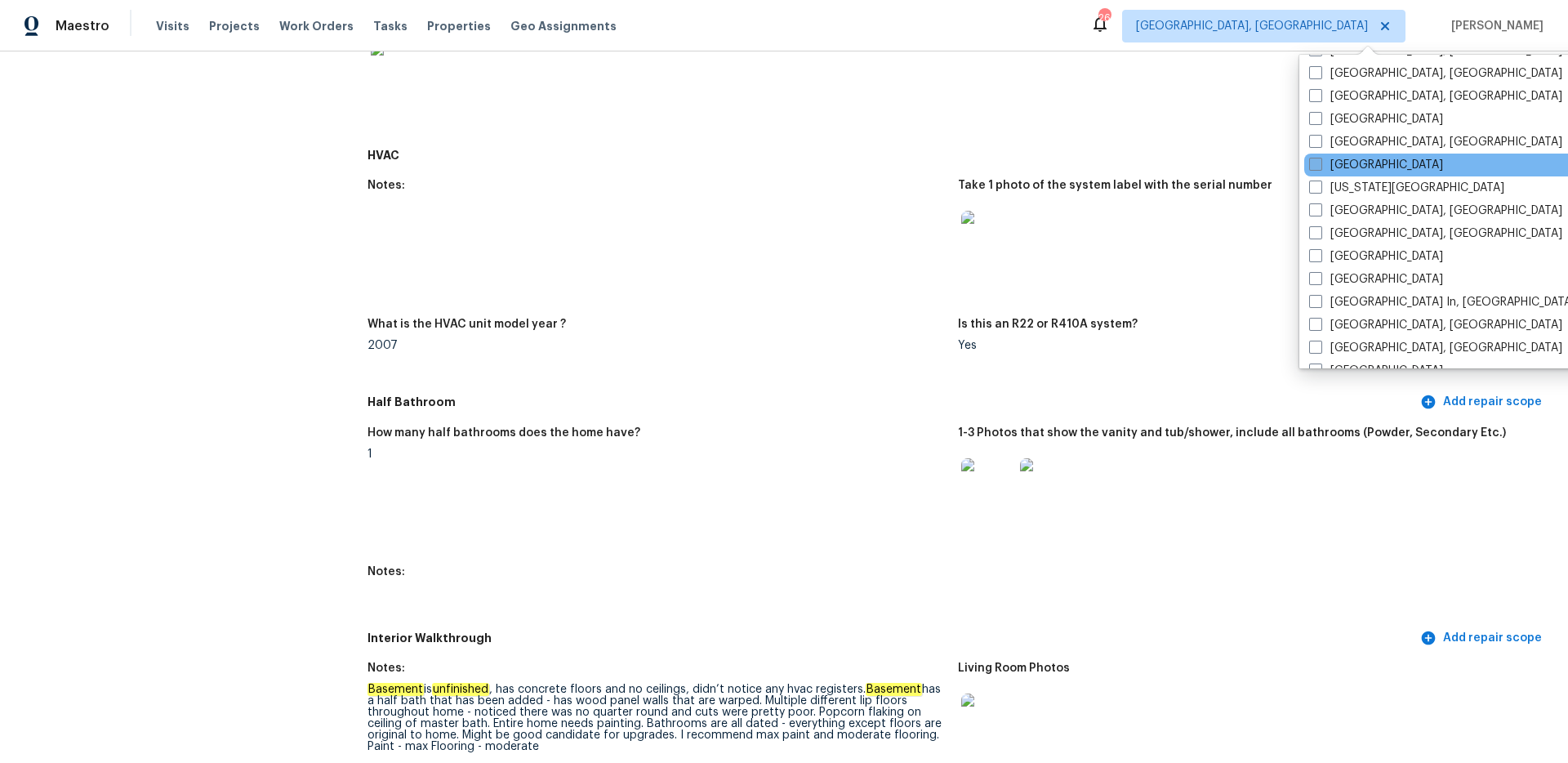
click at [1316, 167] on span at bounding box center [1316, 164] width 13 height 13
click at [1316, 167] on input "[GEOGRAPHIC_DATA]" at bounding box center [1314, 161] width 11 height 11
checkbox input "true"
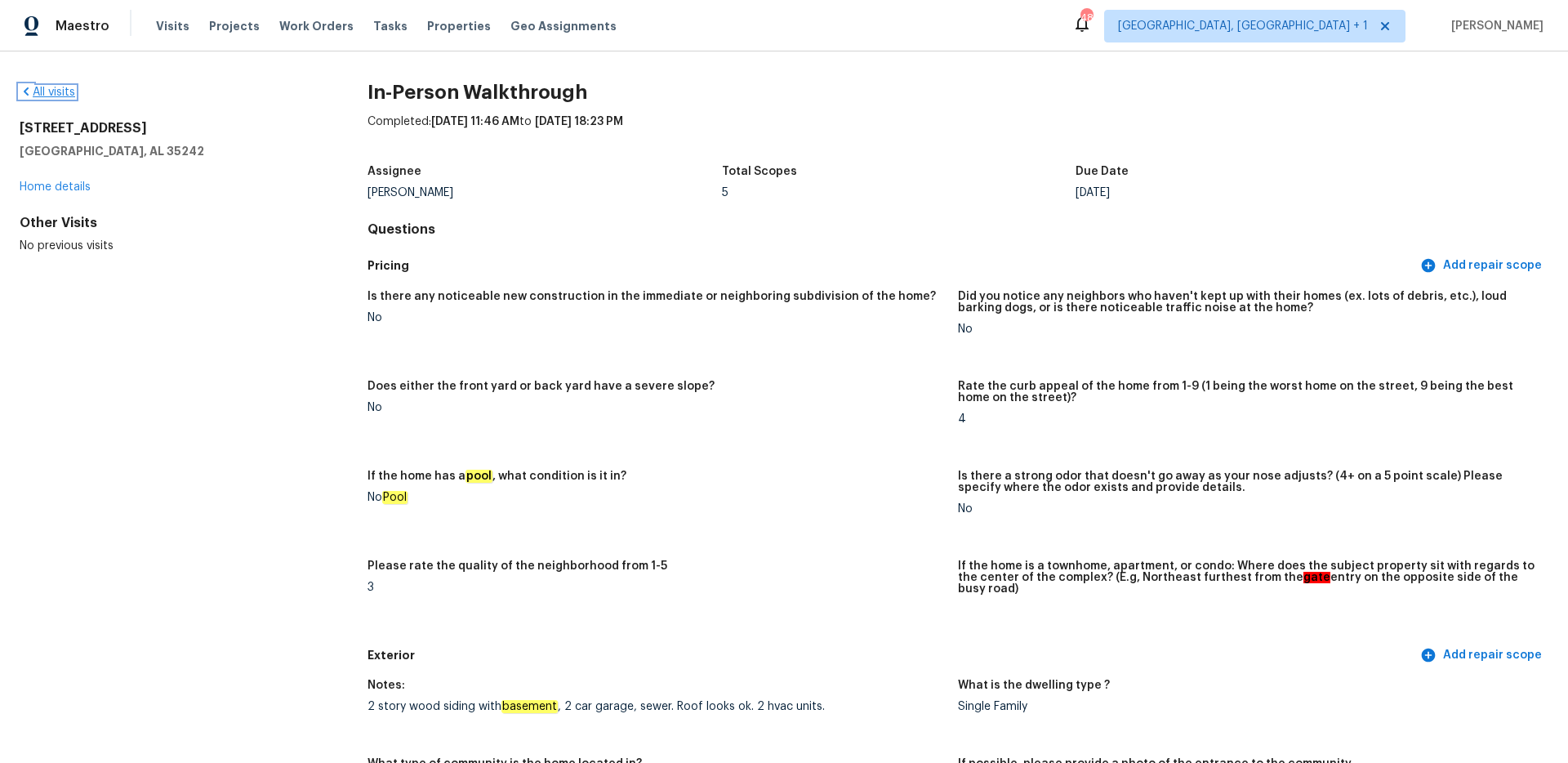
click at [27, 89] on icon at bounding box center [26, 92] width 5 height 8
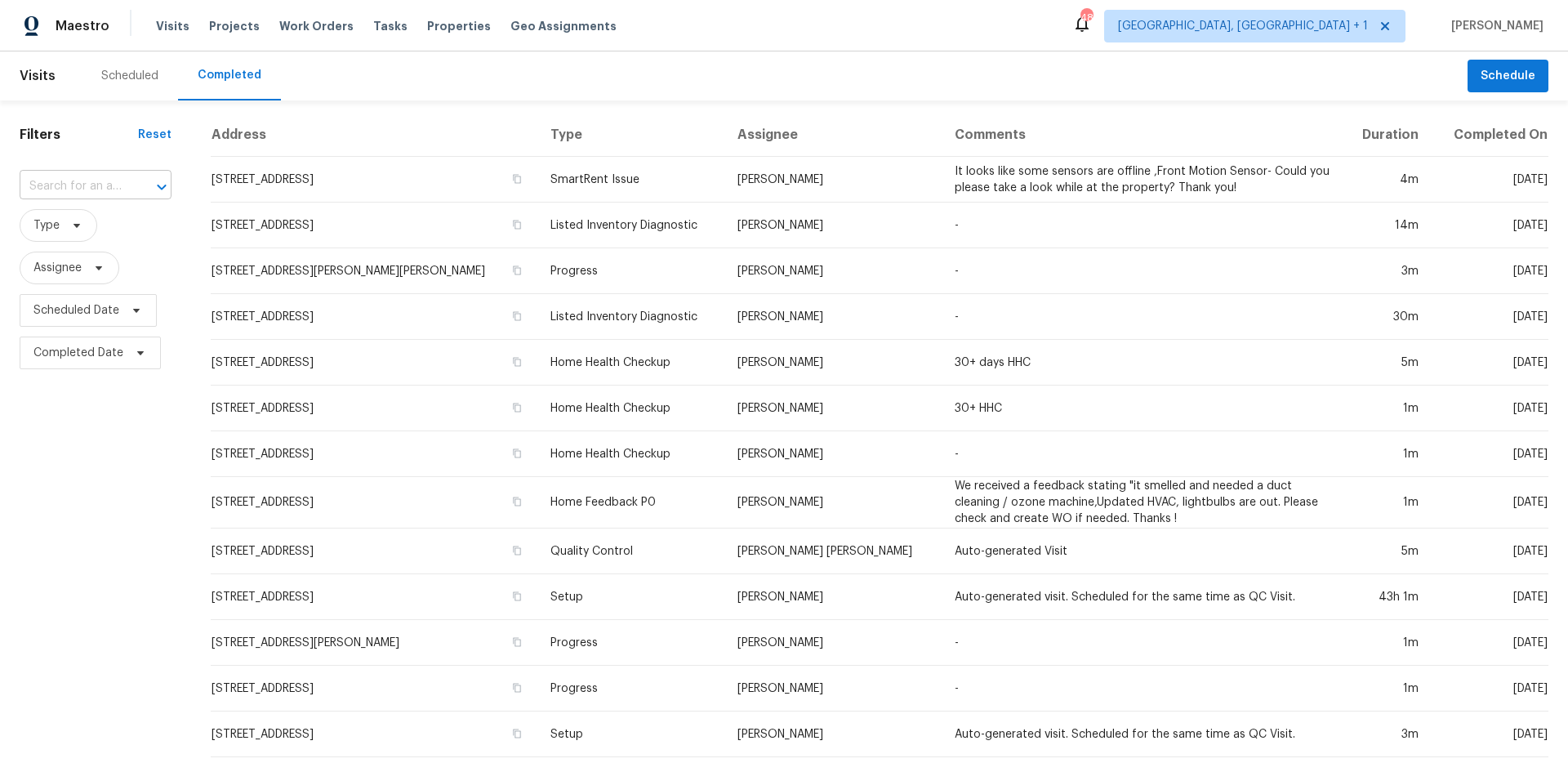
click at [72, 189] on input "text" at bounding box center [73, 186] width 107 height 25
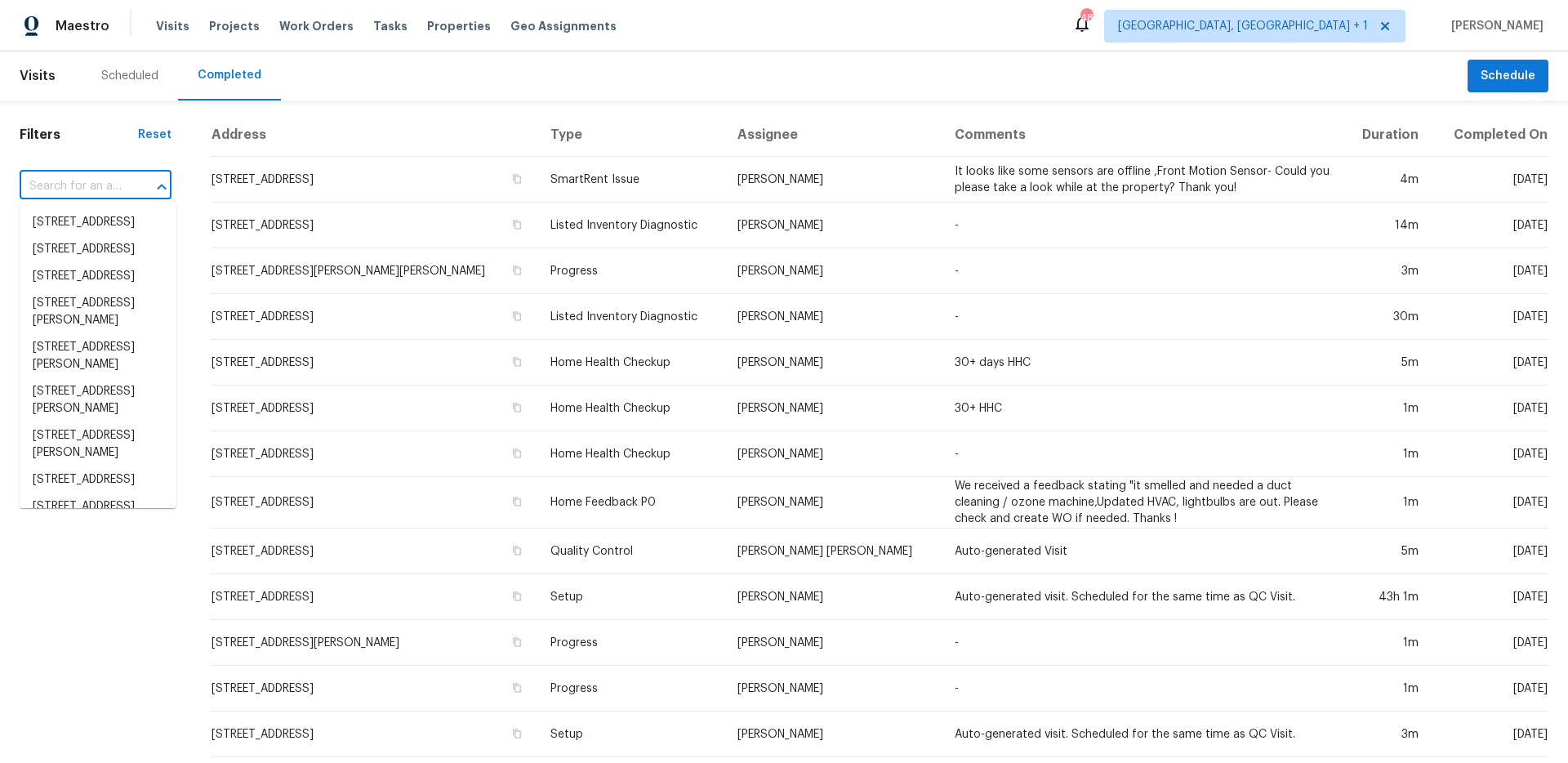
paste input "[STREET_ADDRESS]"
type input "[STREET_ADDRESS]"
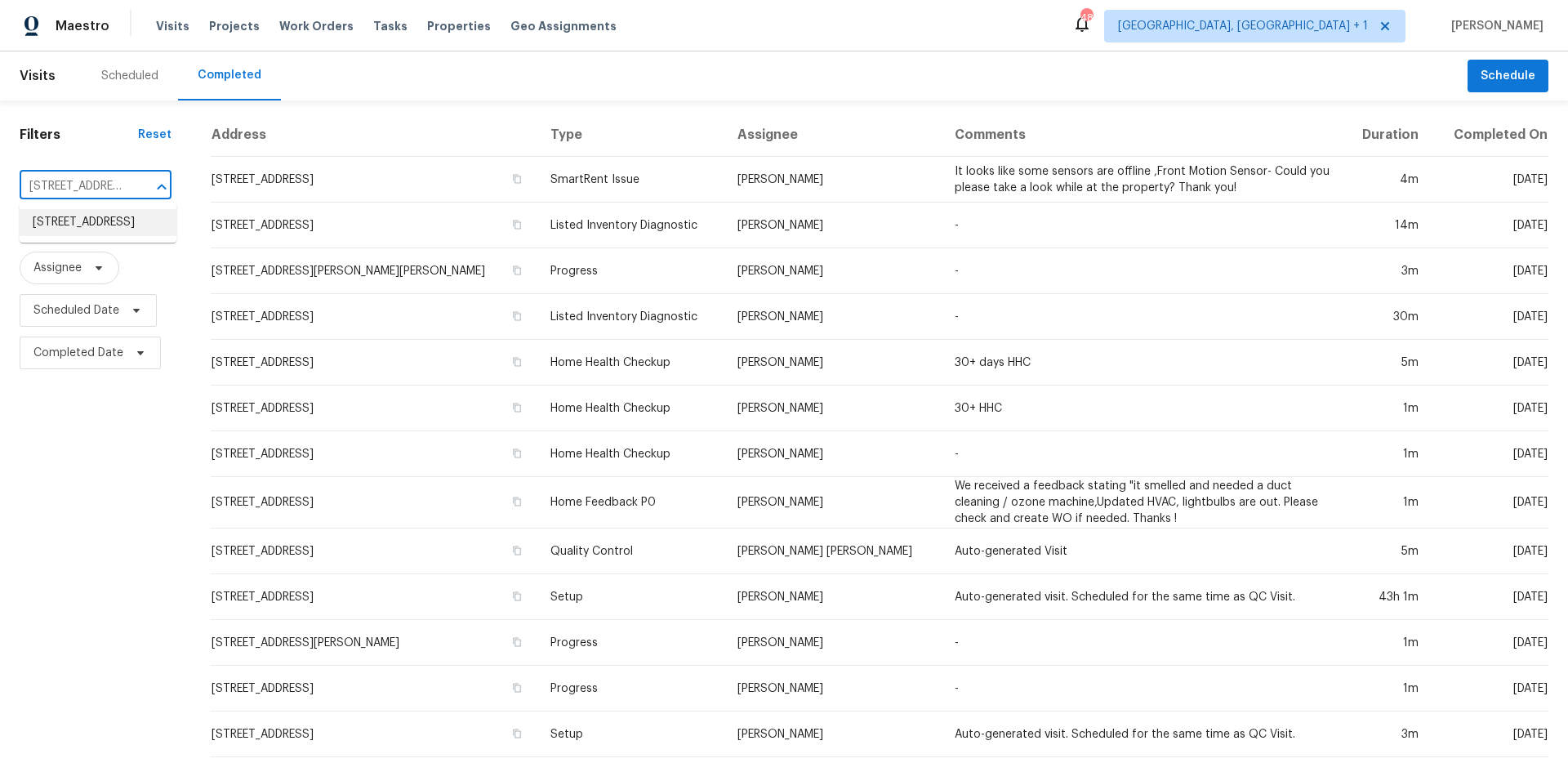
click at [87, 224] on li "[STREET_ADDRESS]" at bounding box center [98, 222] width 156 height 27
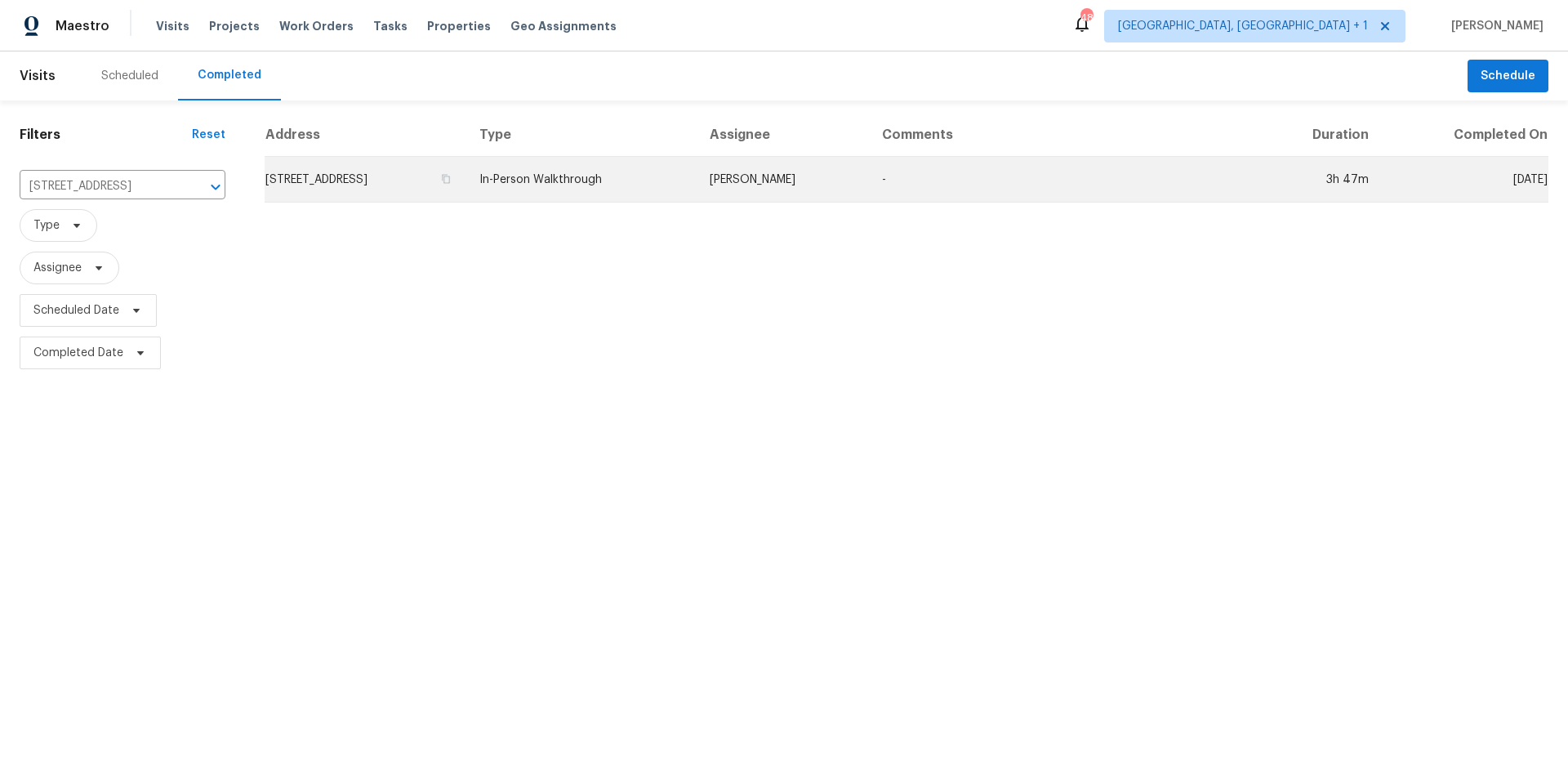
click at [466, 191] on td "[STREET_ADDRESS]" at bounding box center [365, 179] width 201 height 46
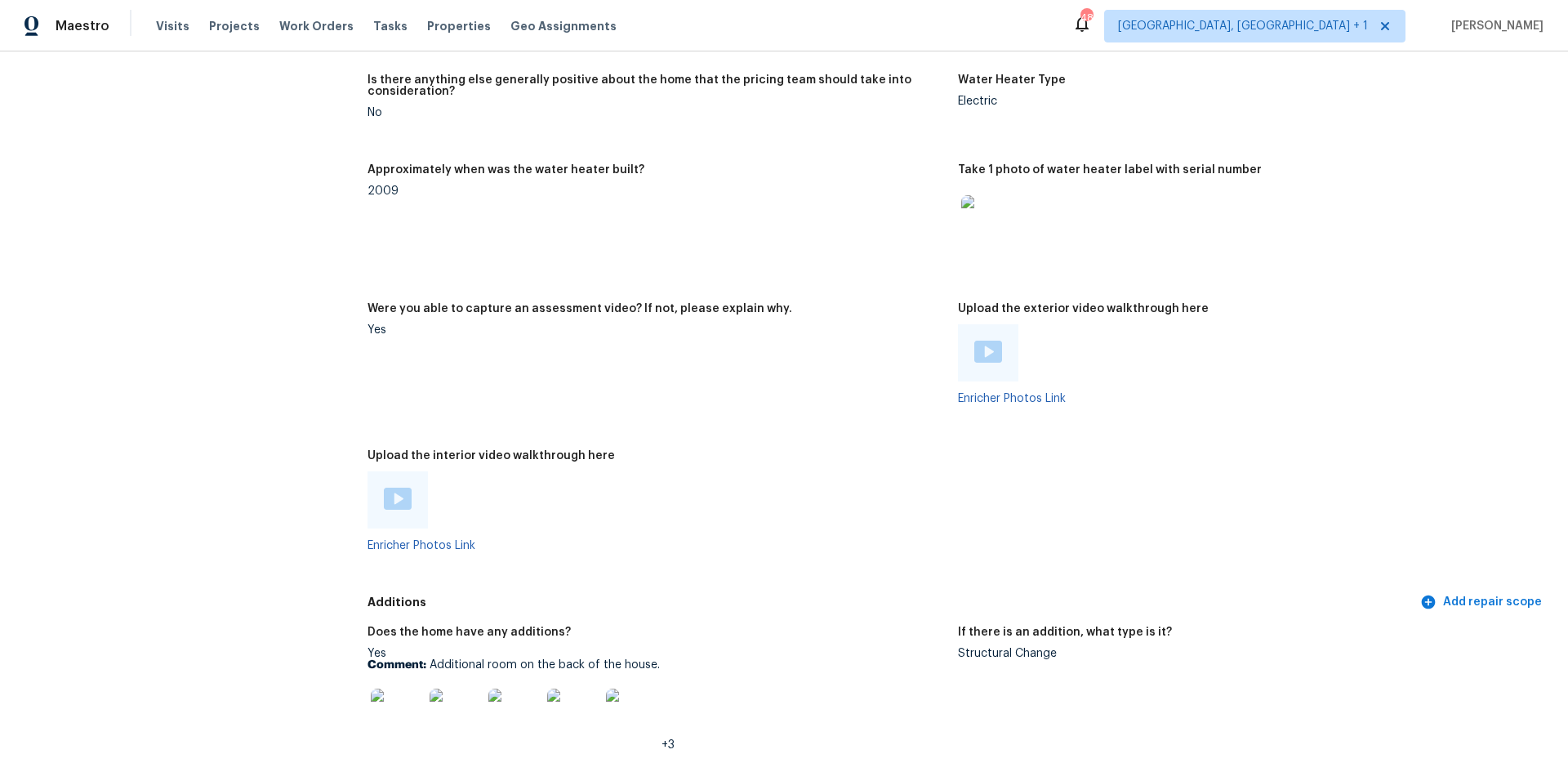
scroll to position [3033, 0]
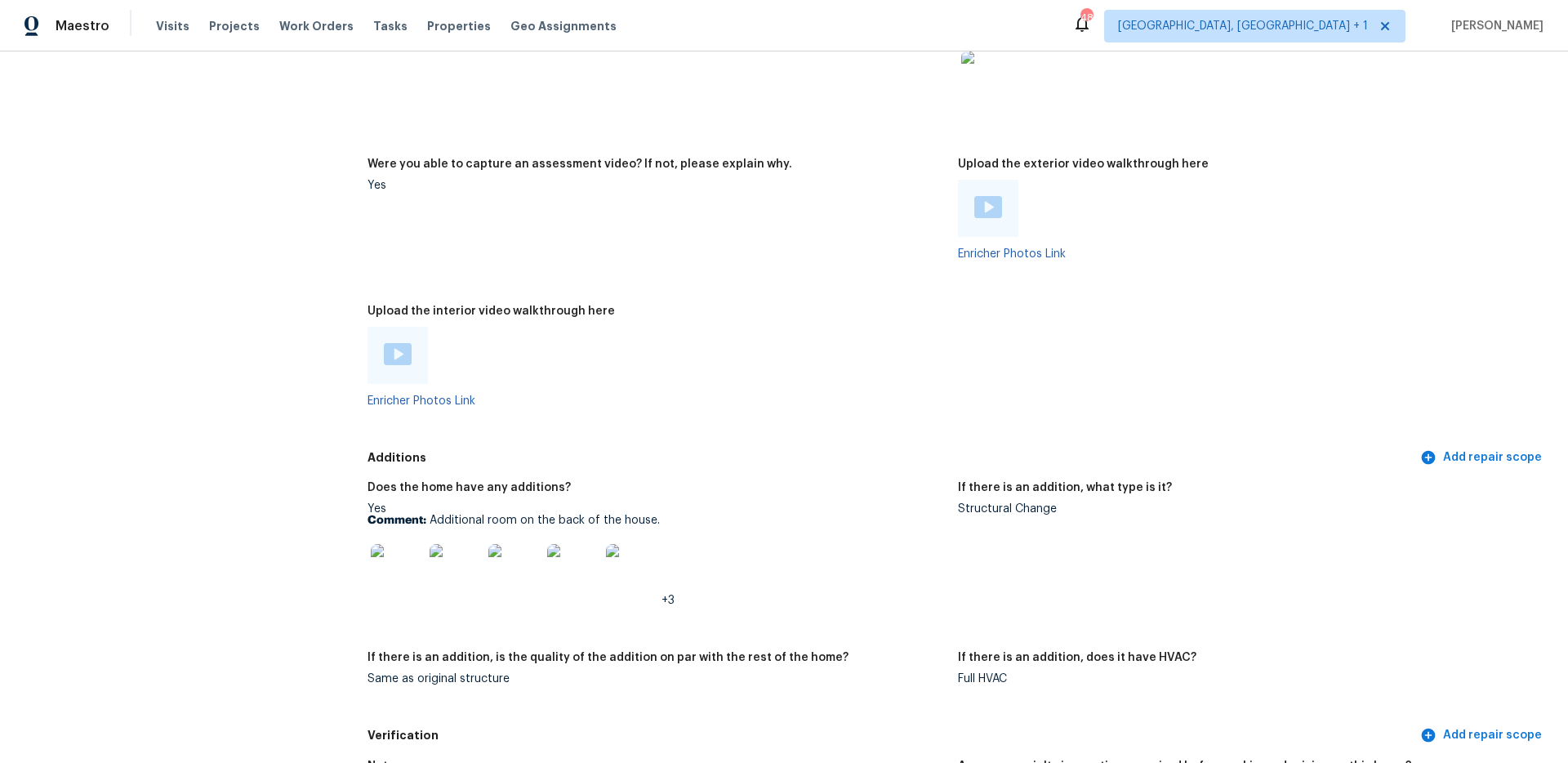
click at [394, 362] on div at bounding box center [398, 355] width 61 height 57
click at [394, 349] on img at bounding box center [397, 354] width 27 height 22
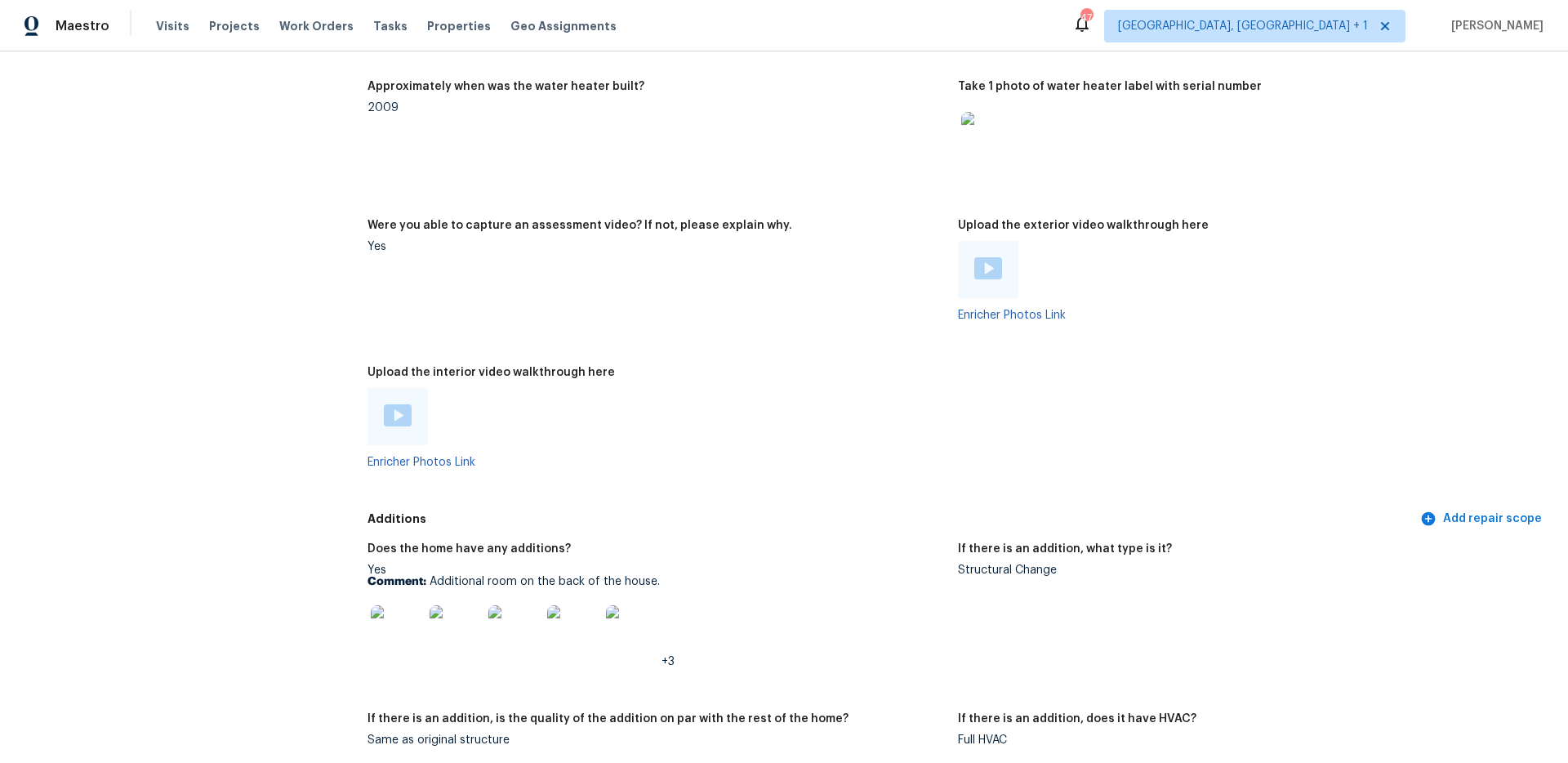
scroll to position [3245, 0]
